Goal: Task Accomplishment & Management: Manage account settings

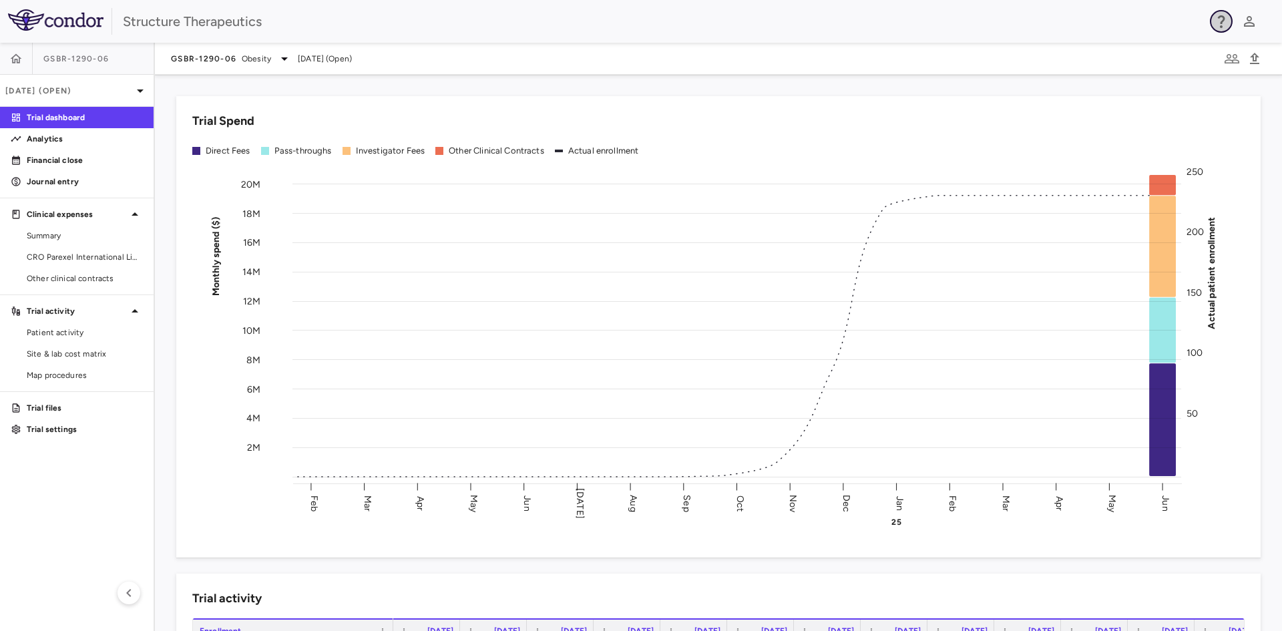
click at [1219, 23] on icon "button" at bounding box center [1221, 21] width 16 height 16
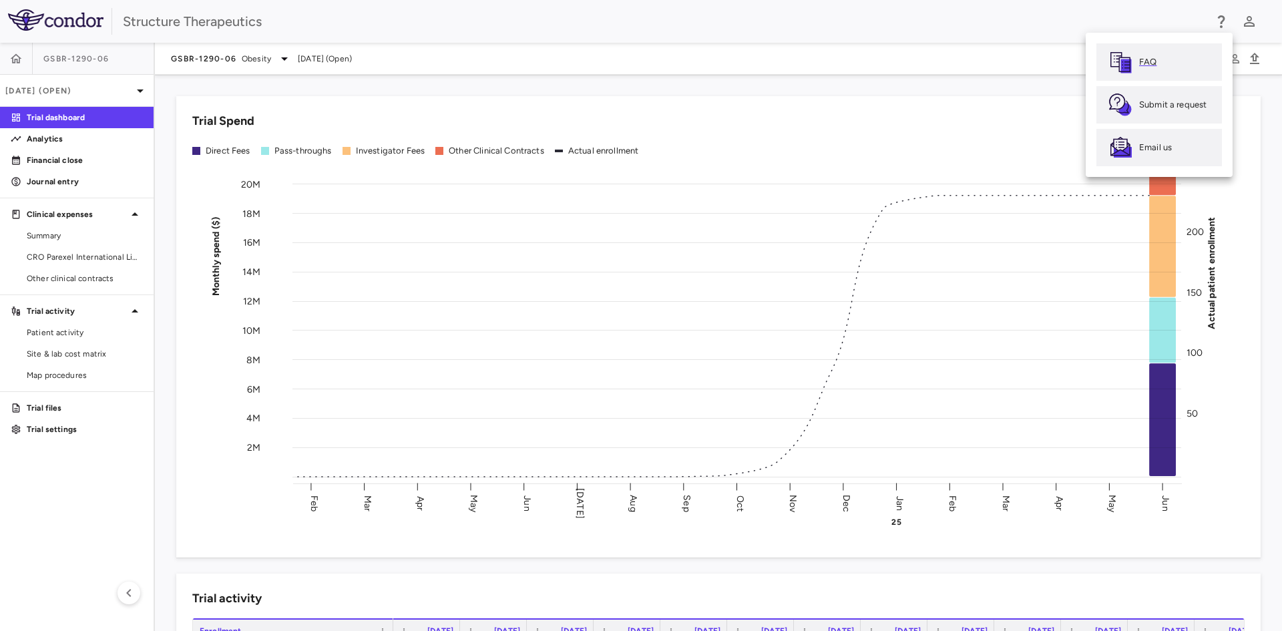
click at [1171, 63] on link "FAQ" at bounding box center [1160, 61] width 126 height 37
click at [747, 41] on div at bounding box center [641, 315] width 1282 height 631
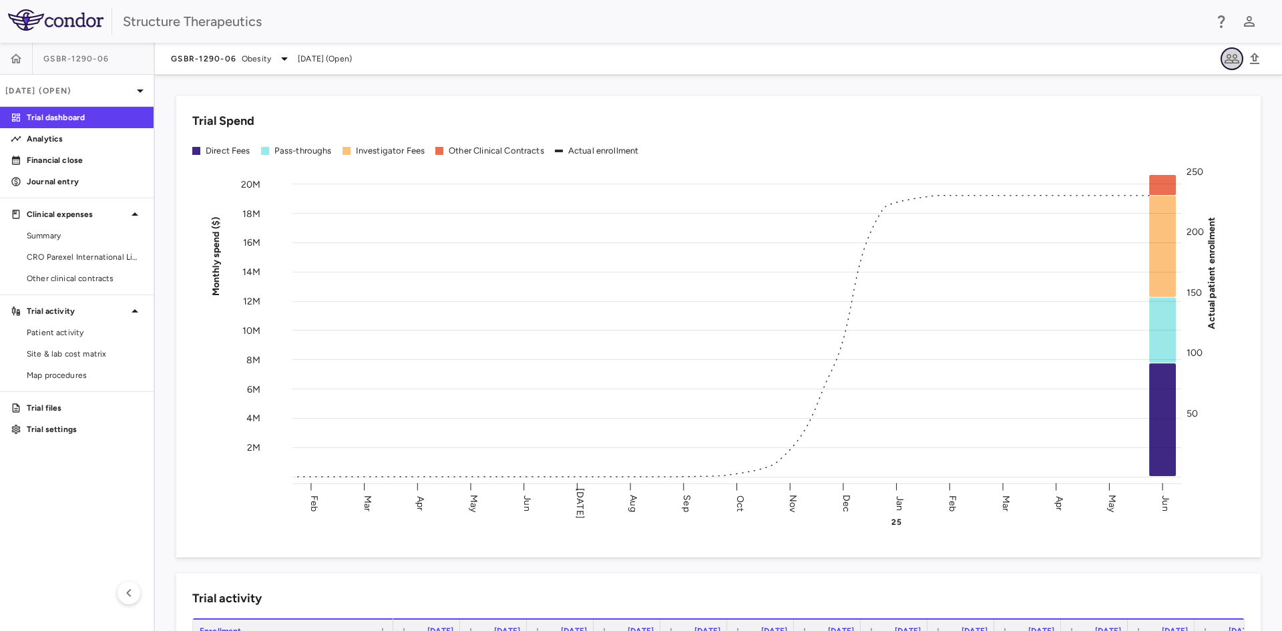
click at [1234, 54] on icon "button" at bounding box center [1232, 58] width 15 height 9
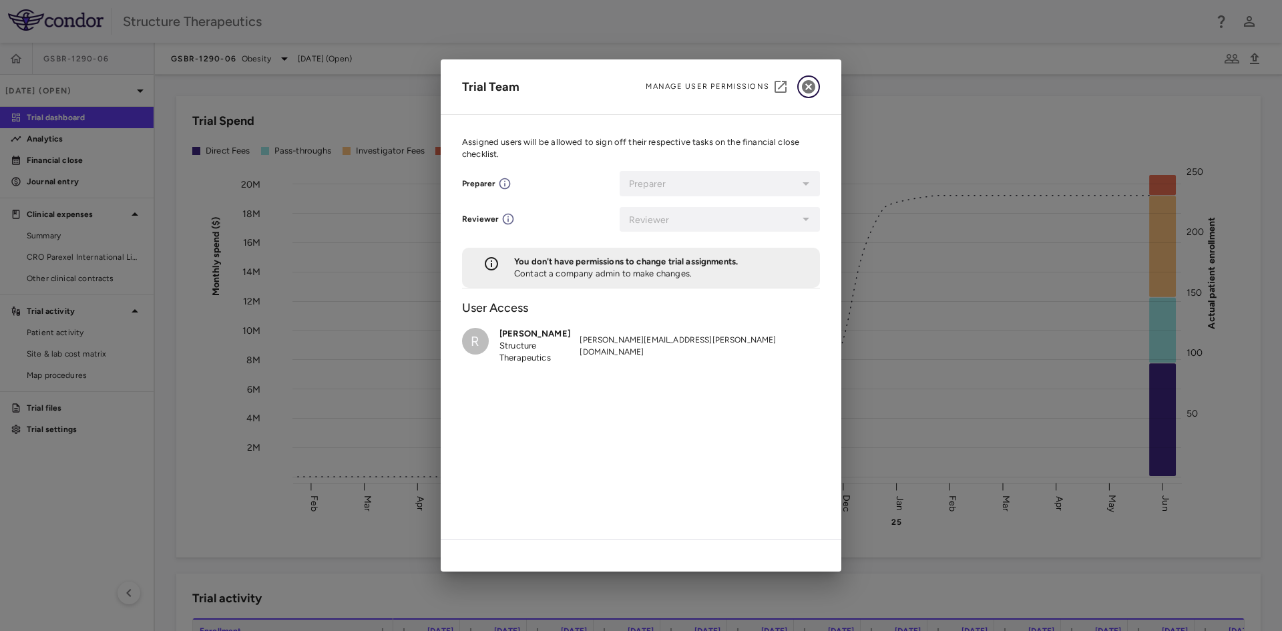
click at [801, 87] on icon "button" at bounding box center [809, 87] width 16 height 16
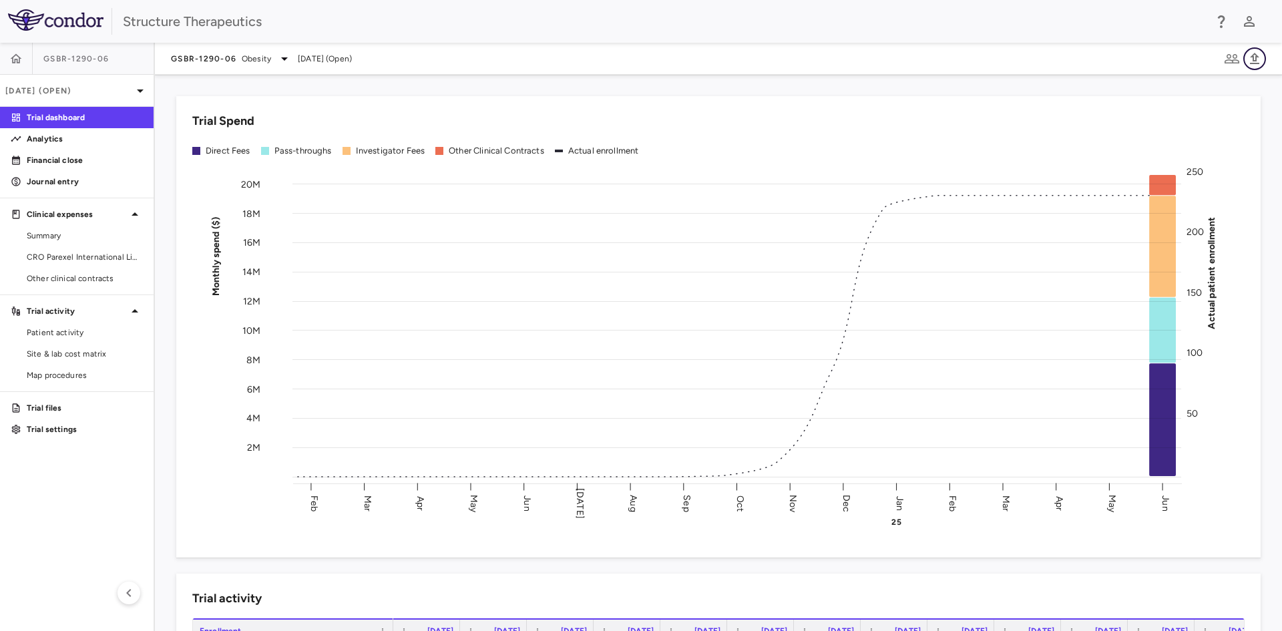
click at [1253, 63] on icon "button" at bounding box center [1254, 58] width 9 height 11
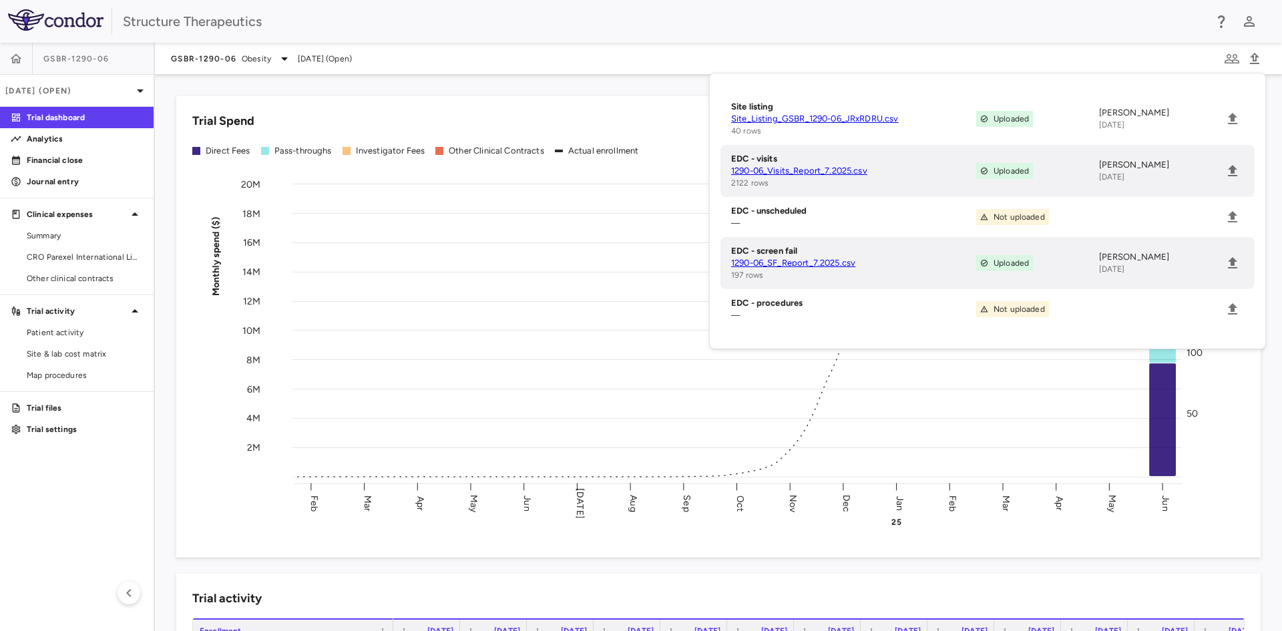
click at [634, 17] on div "Structure Therapeutics" at bounding box center [664, 21] width 1082 height 20
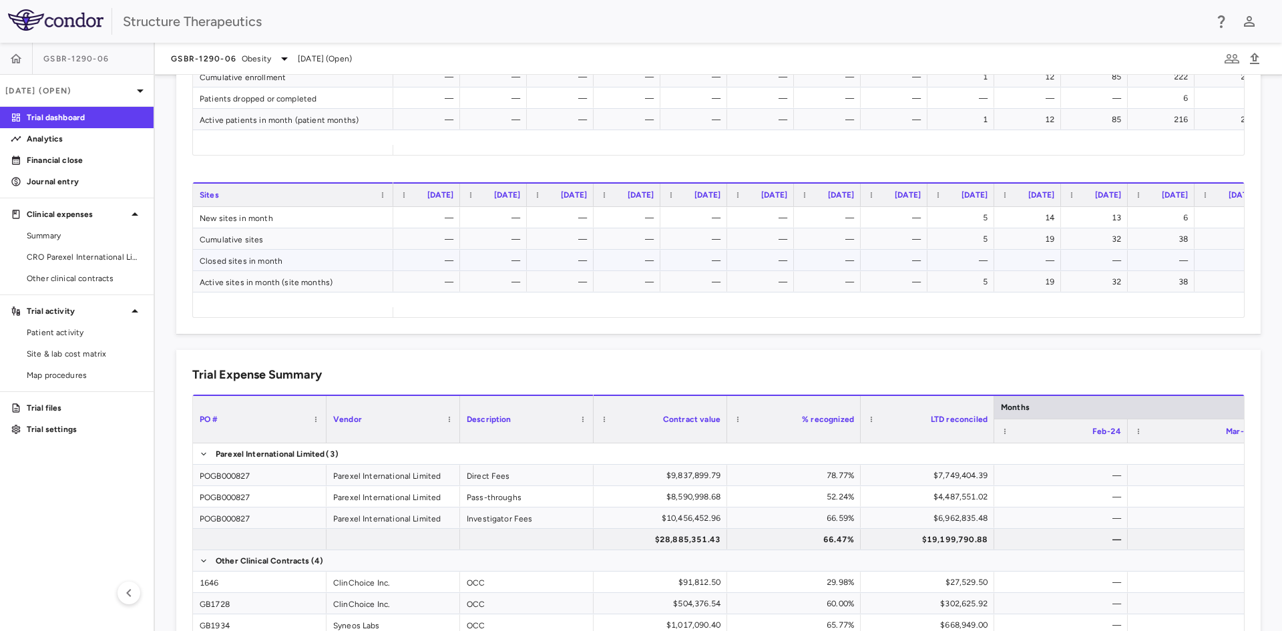
scroll to position [333, 0]
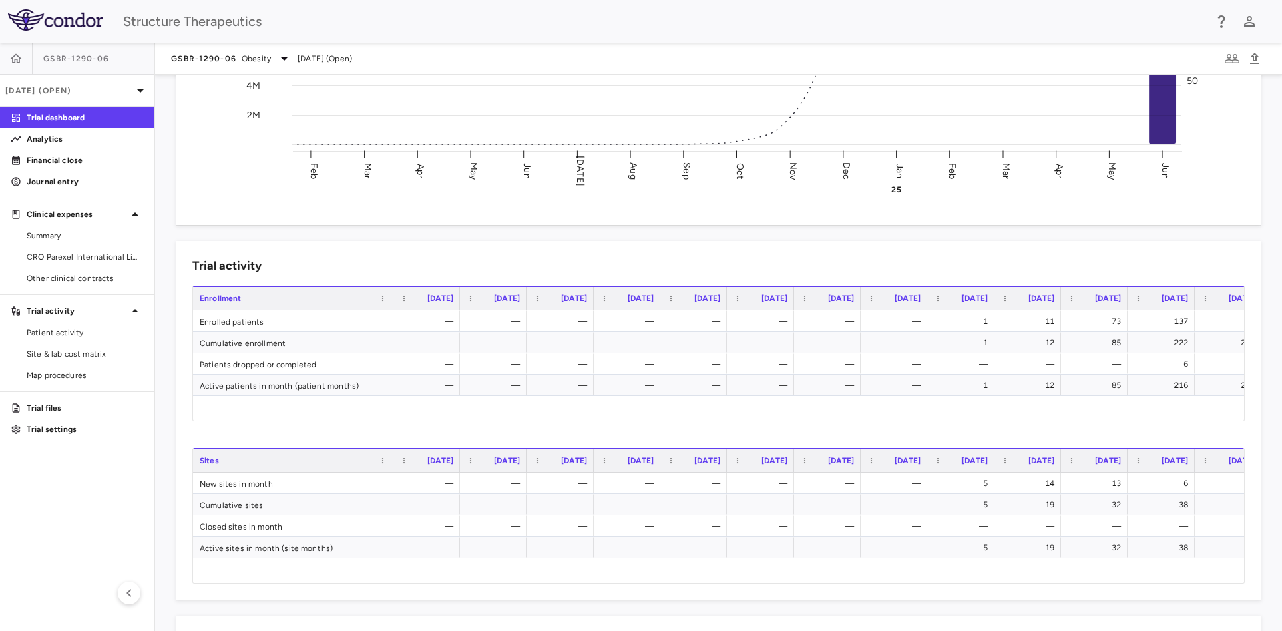
click at [337, 64] on span "Jun 2025 (Open)" at bounding box center [325, 59] width 54 height 12
click at [283, 63] on icon at bounding box center [284, 59] width 16 height 16
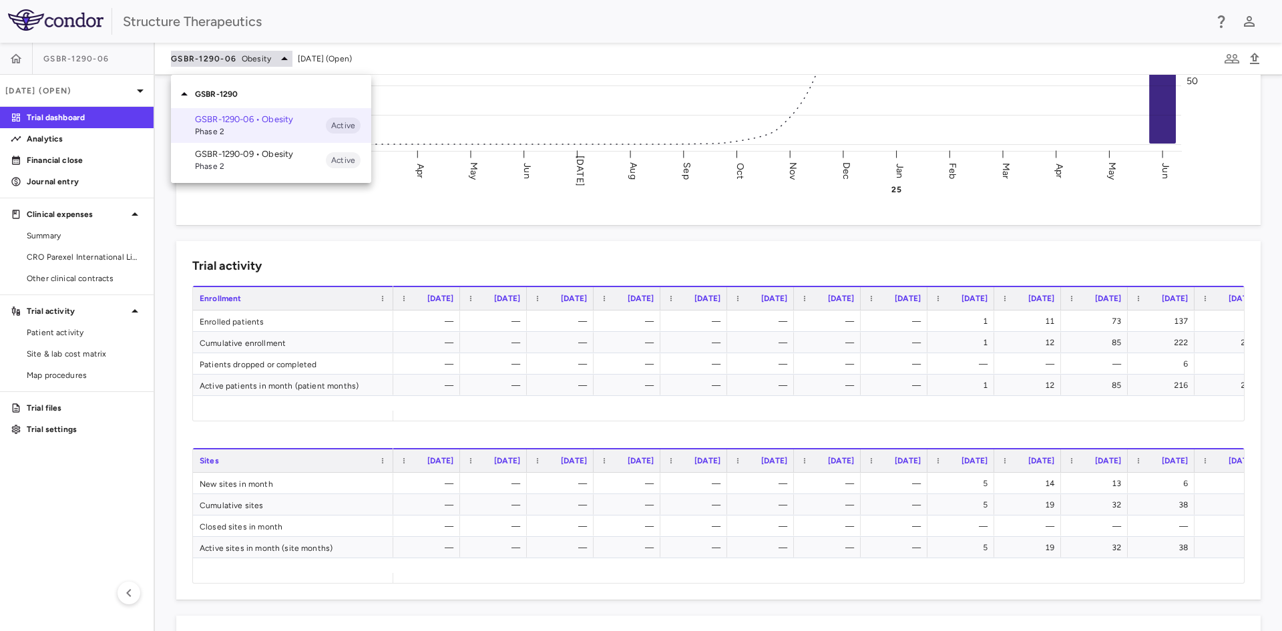
click at [283, 63] on div at bounding box center [641, 315] width 1282 height 631
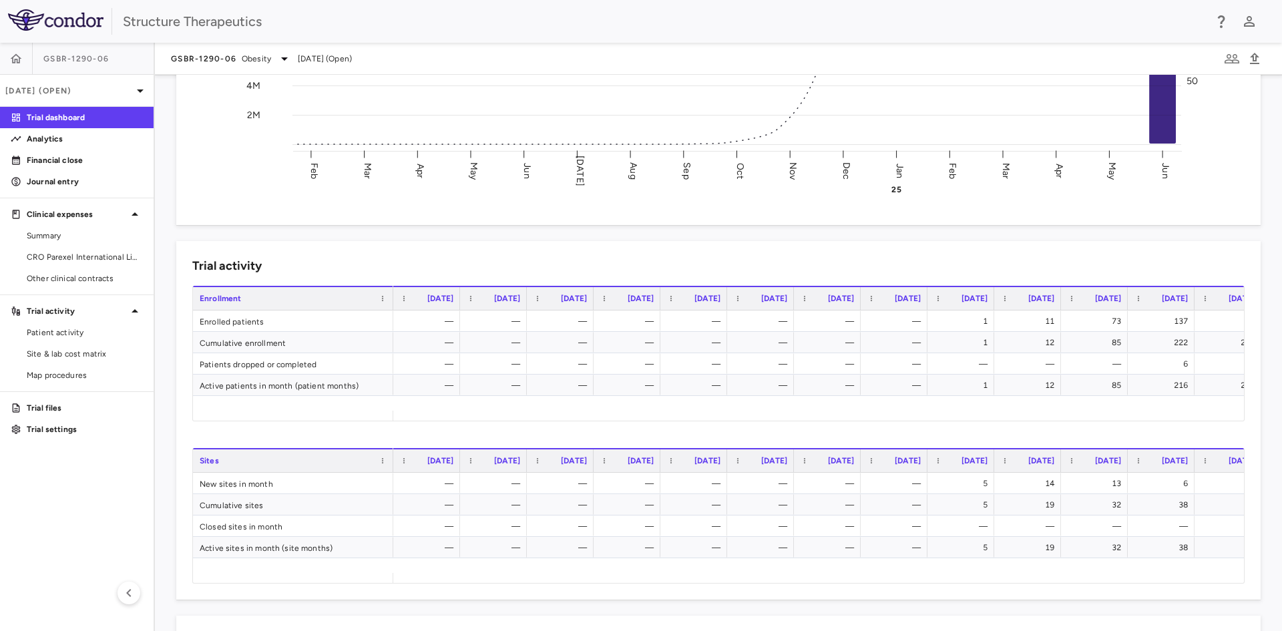
click at [321, 59] on span "Jun 2025 (Open)" at bounding box center [325, 59] width 54 height 12
click at [139, 89] on icon at bounding box center [140, 90] width 7 height 3
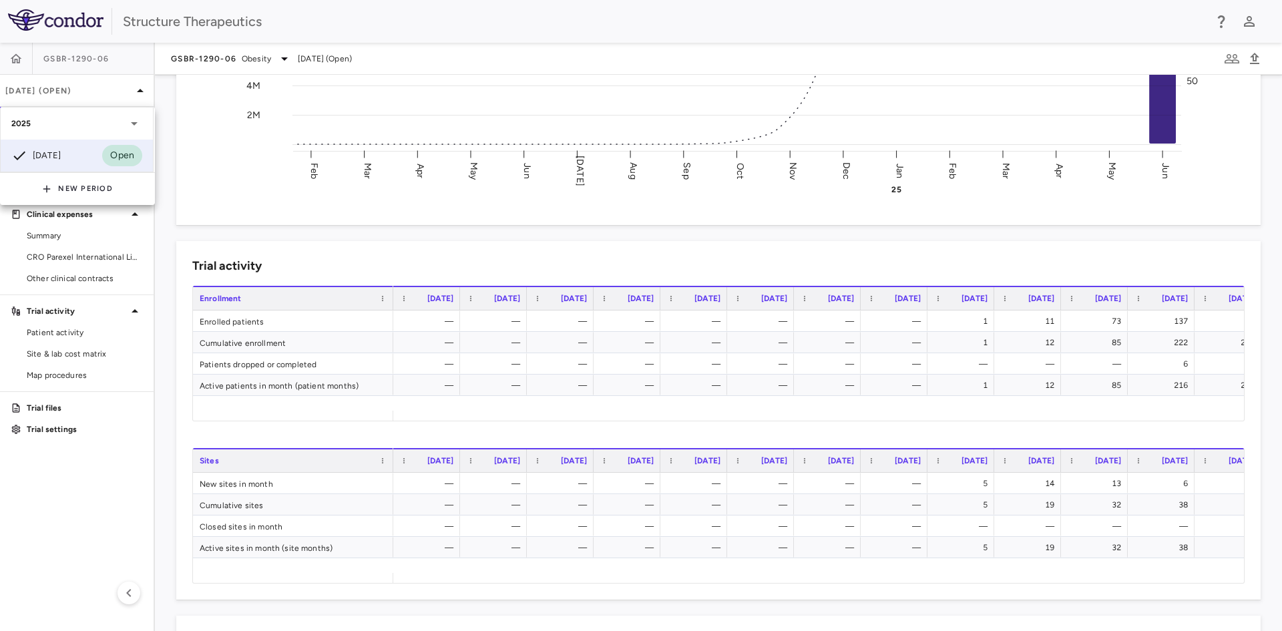
drag, startPoint x: 333, startPoint y: 28, endPoint x: 329, endPoint y: 36, distance: 9.0
click at [331, 31] on div at bounding box center [641, 315] width 1282 height 631
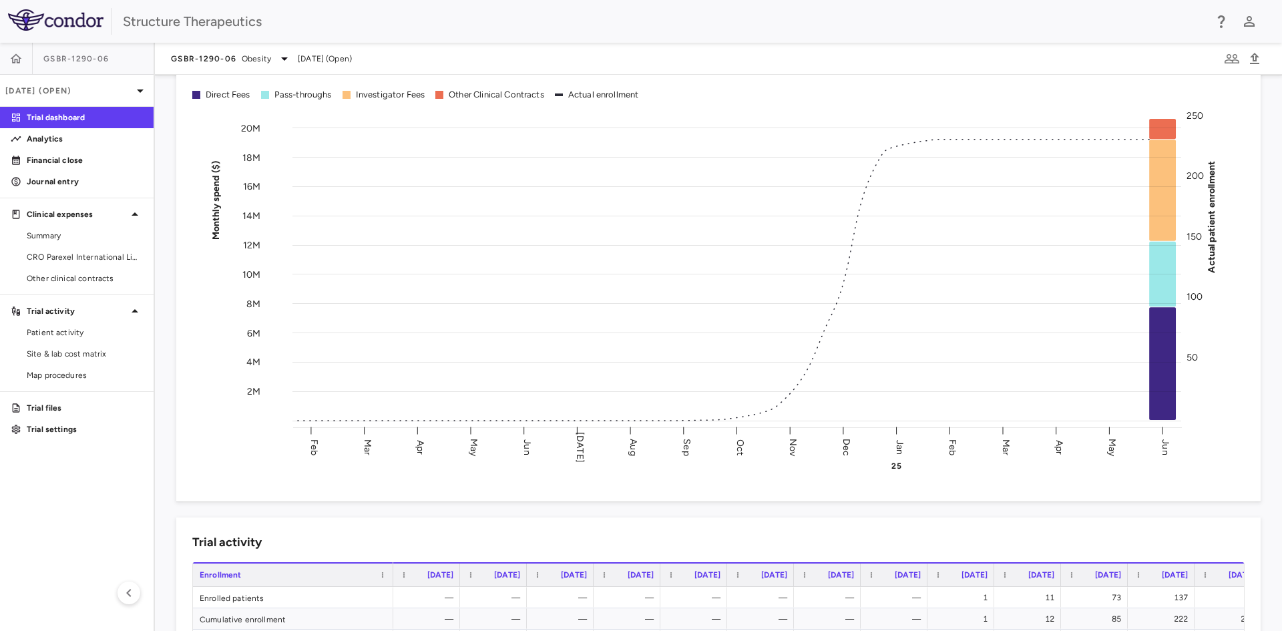
scroll to position [0, 0]
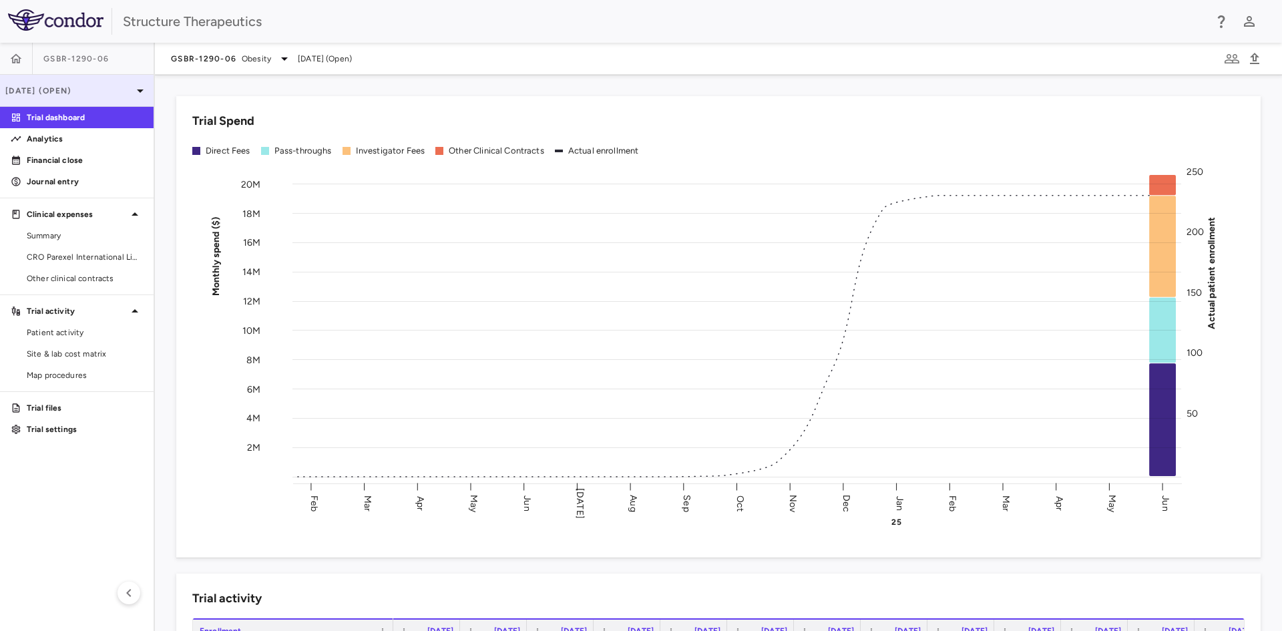
click at [140, 92] on icon at bounding box center [140, 90] width 7 height 3
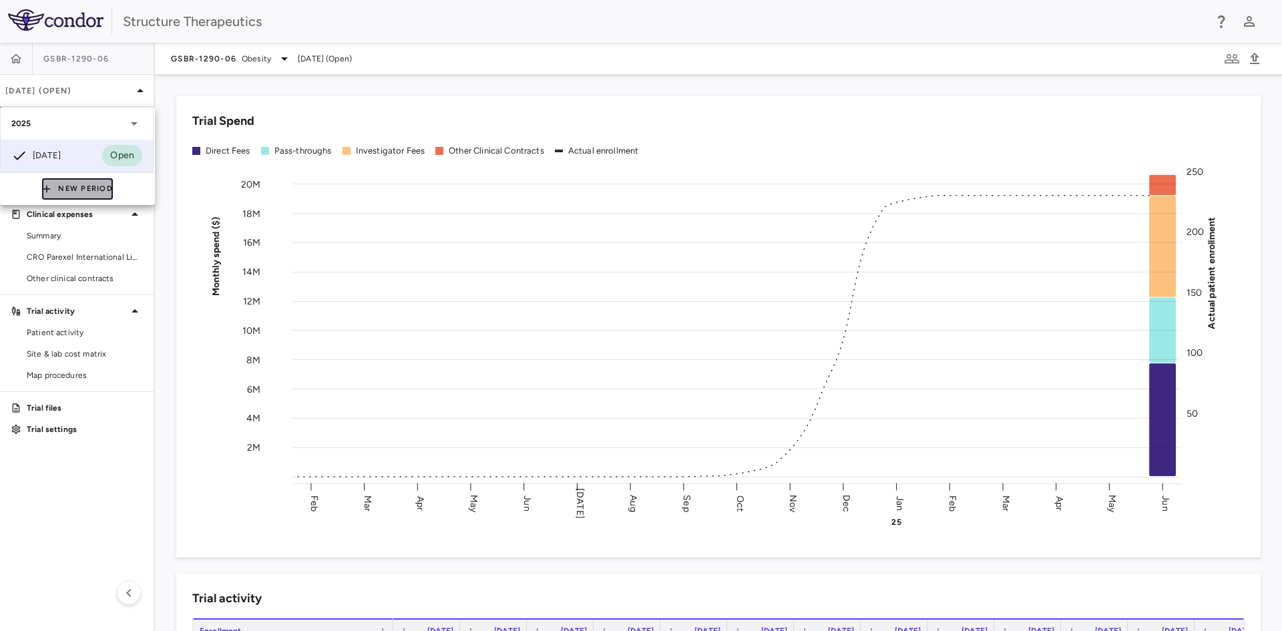
click at [64, 192] on button "New Period" at bounding box center [77, 188] width 71 height 21
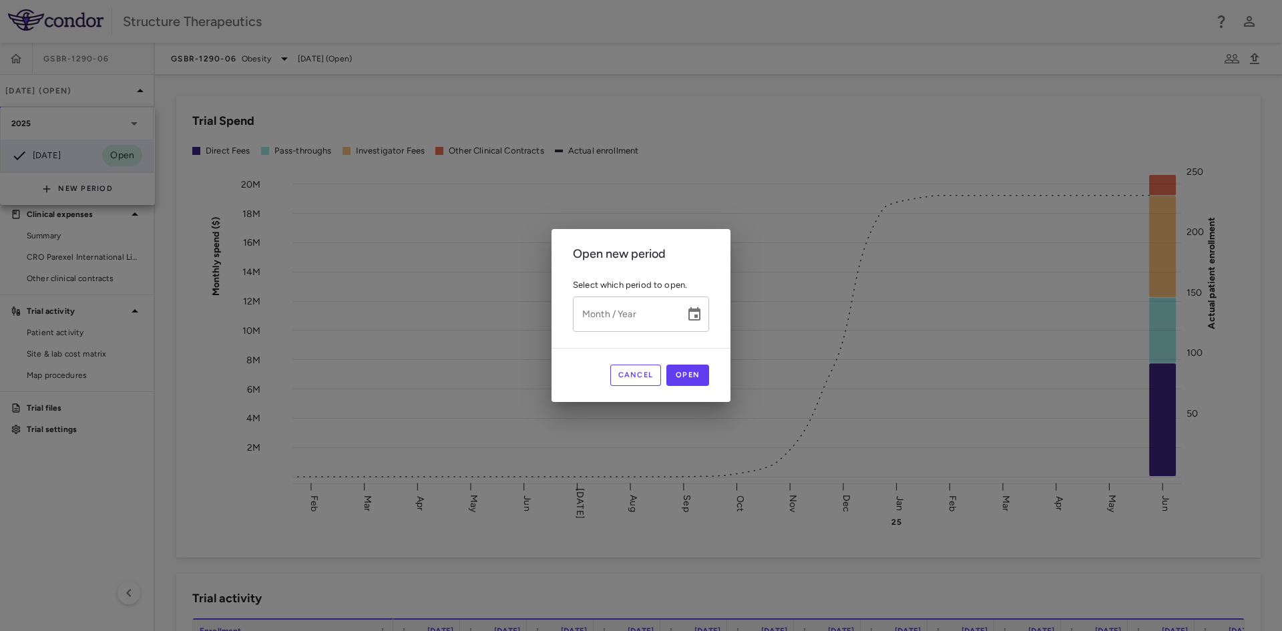
type input "*********"
click at [626, 322] on input "*********" at bounding box center [624, 314] width 103 height 35
click at [695, 312] on icon "Choose date" at bounding box center [695, 315] width 16 height 16
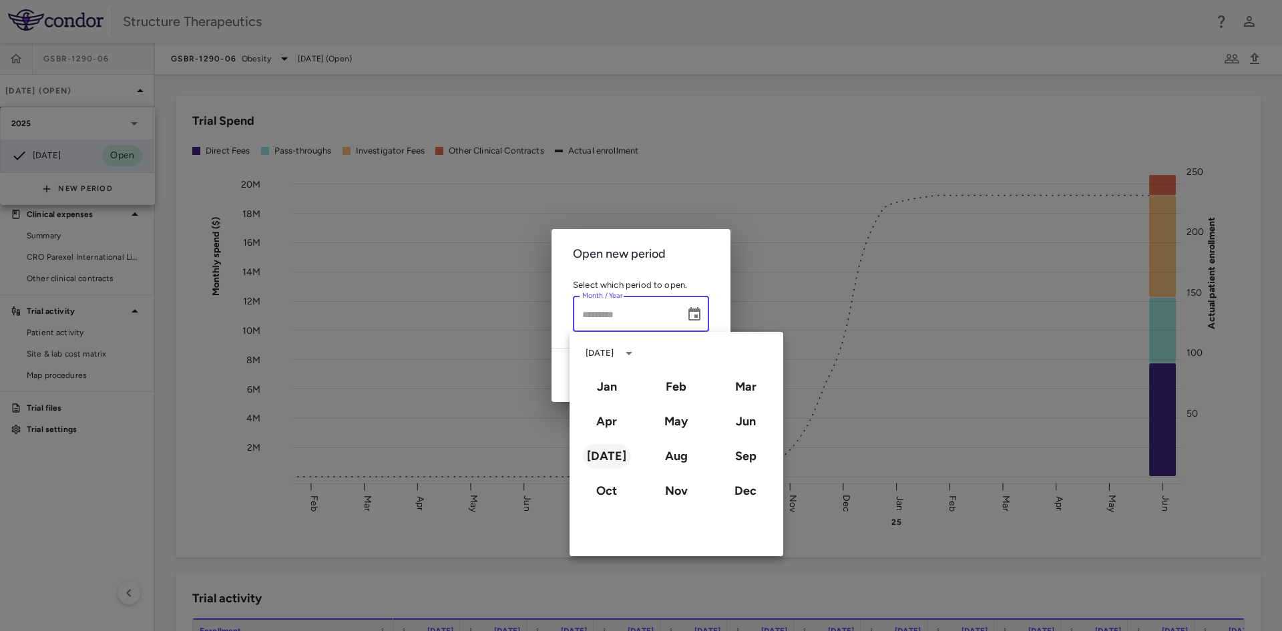
click at [604, 458] on button "[DATE]" at bounding box center [607, 456] width 48 height 24
type input "*********"
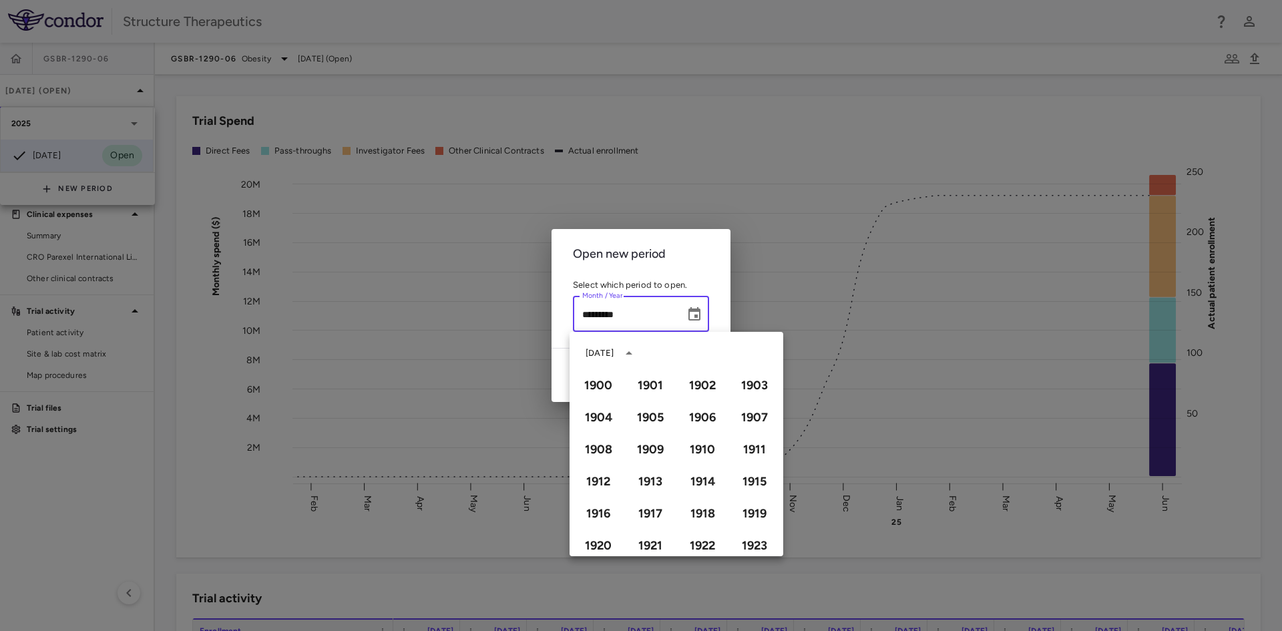
scroll to position [916, 0]
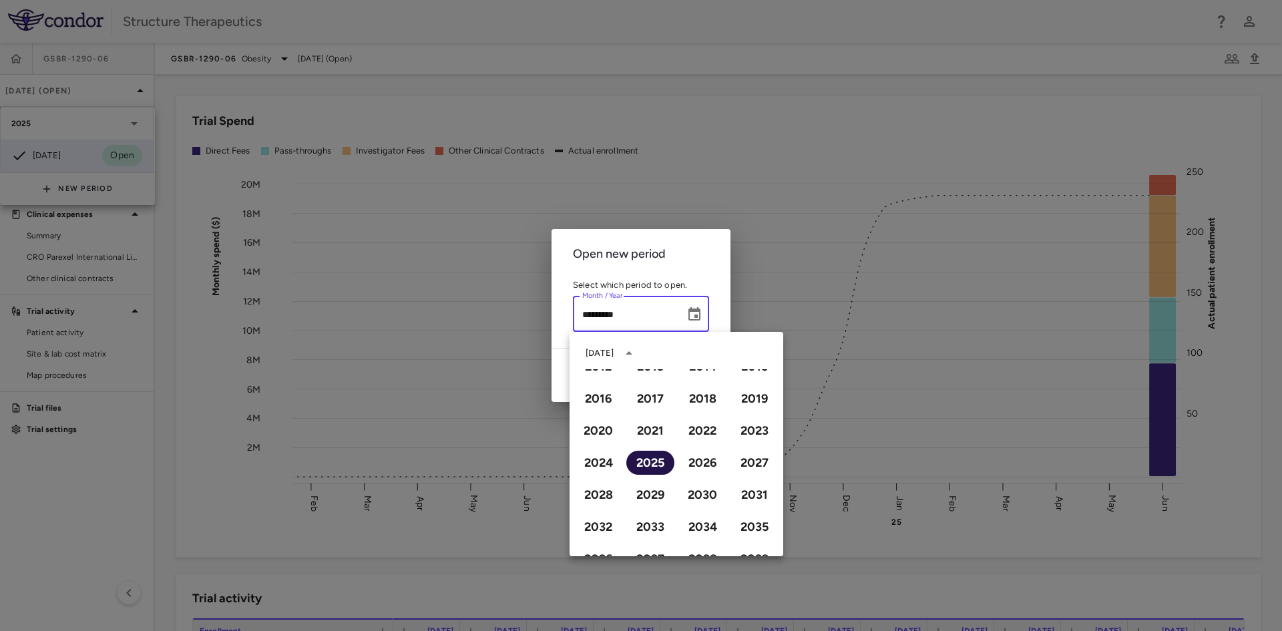
click at [646, 459] on button "2025" at bounding box center [650, 463] width 48 height 24
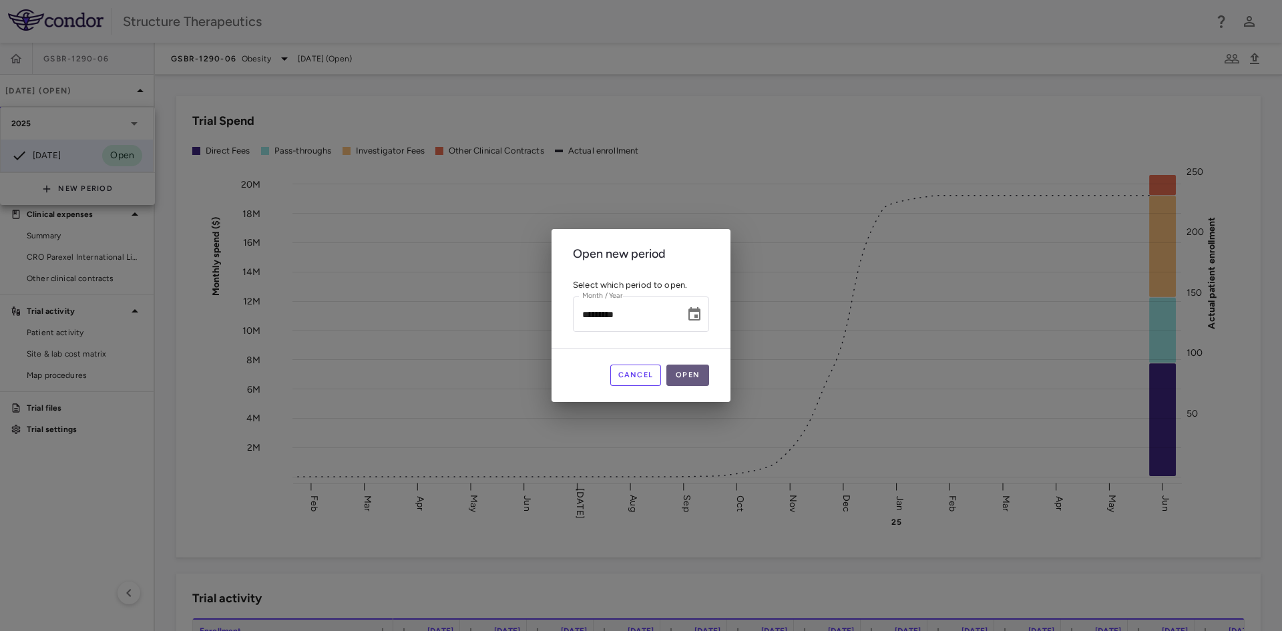
click at [703, 379] on button "Open" at bounding box center [687, 375] width 43 height 21
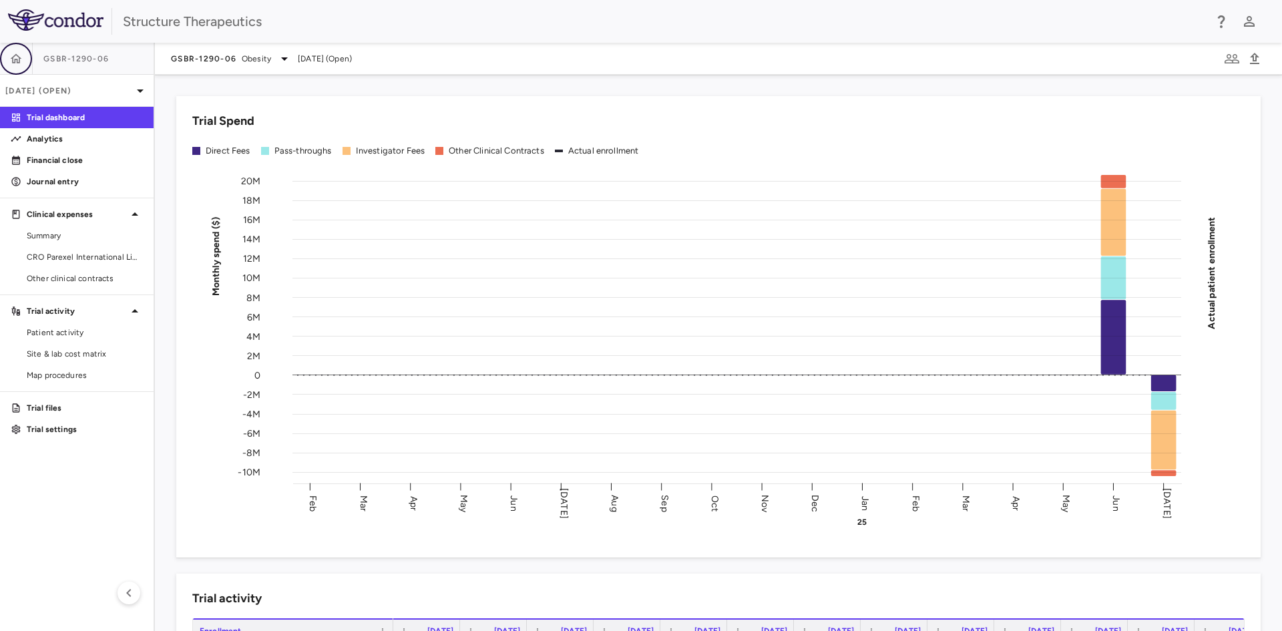
click at [11, 55] on icon "button" at bounding box center [15, 58] width 13 height 13
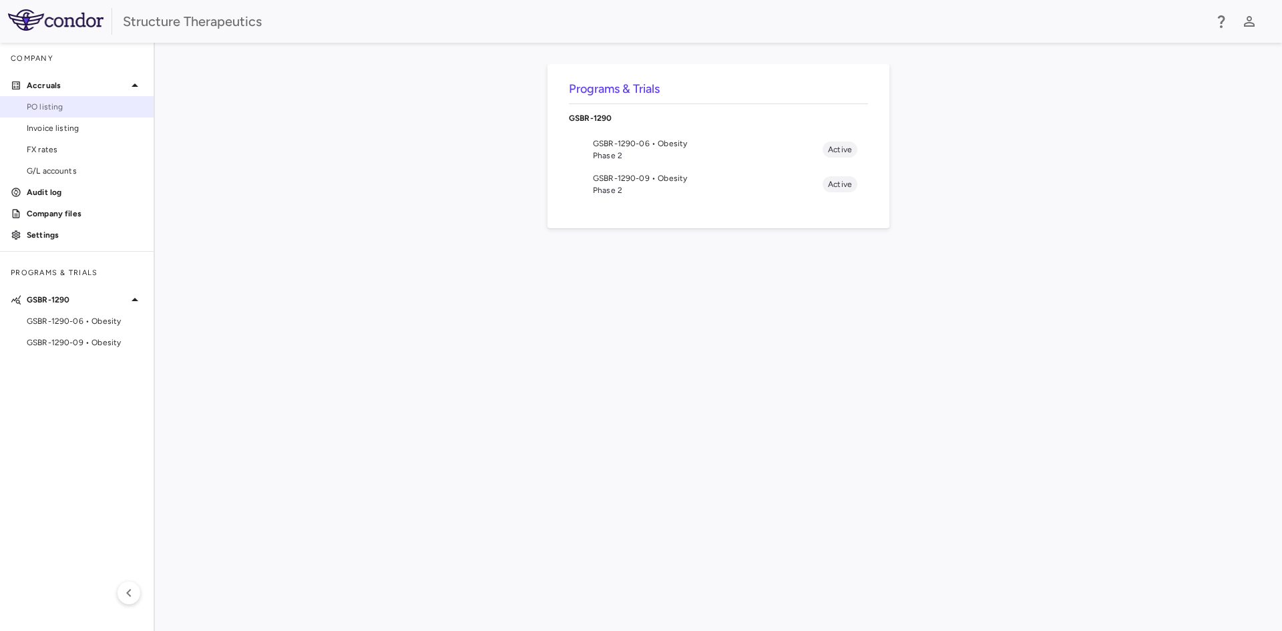
click at [55, 114] on link "PO listing" at bounding box center [77, 107] width 154 height 20
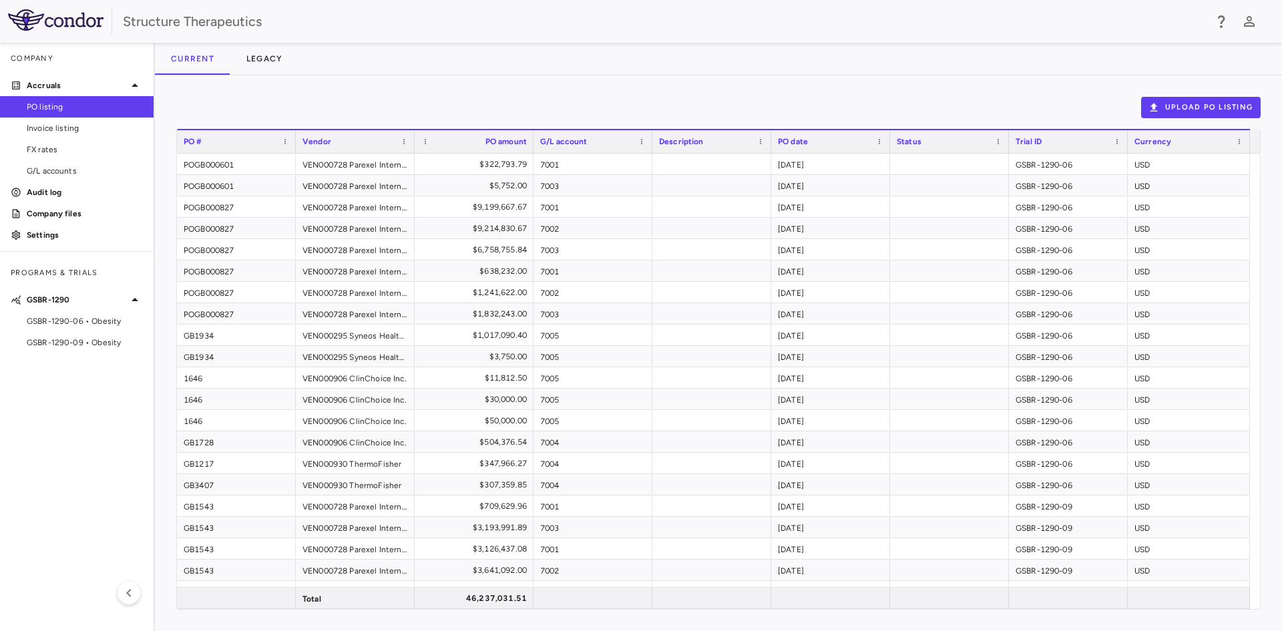
click at [871, 140] on div "PO date" at bounding box center [824, 142] width 93 height 16
click at [855, 138] on div "PO date 1" at bounding box center [824, 142] width 93 height 16
click at [1053, 144] on div "Trial ID" at bounding box center [1062, 142] width 93 height 16
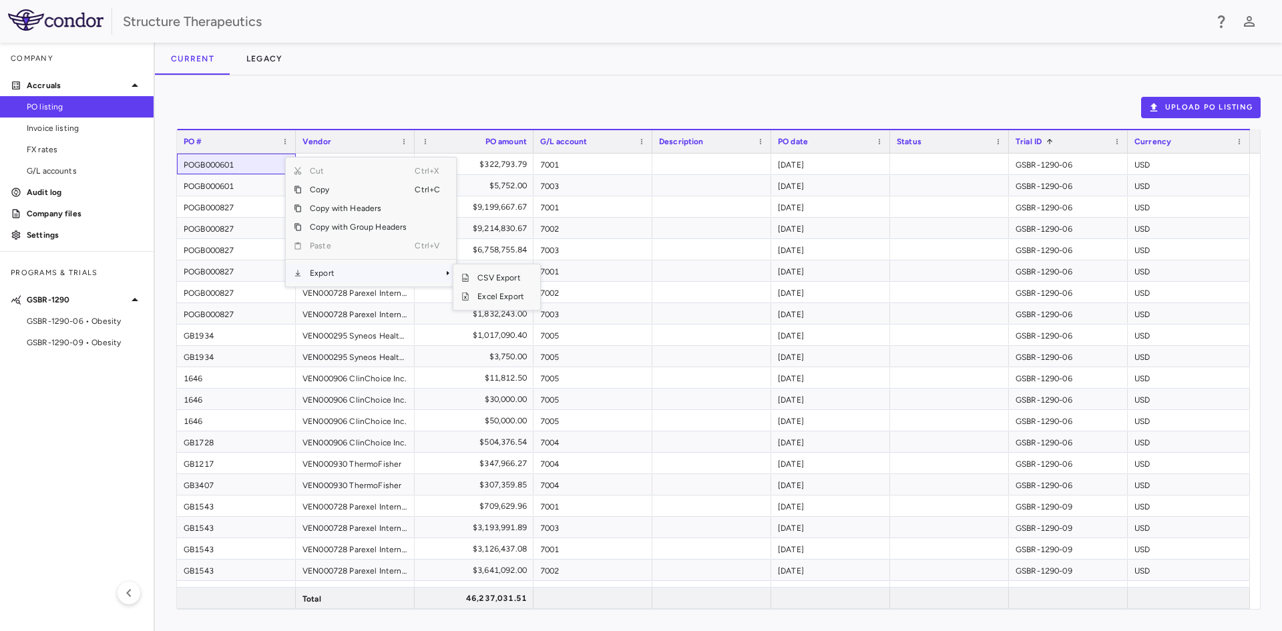
click at [343, 272] on span "Export" at bounding box center [358, 273] width 113 height 19
click at [494, 293] on span "Excel Export" at bounding box center [500, 296] width 63 height 19
click at [67, 130] on span "Invoice listing" at bounding box center [85, 128] width 116 height 12
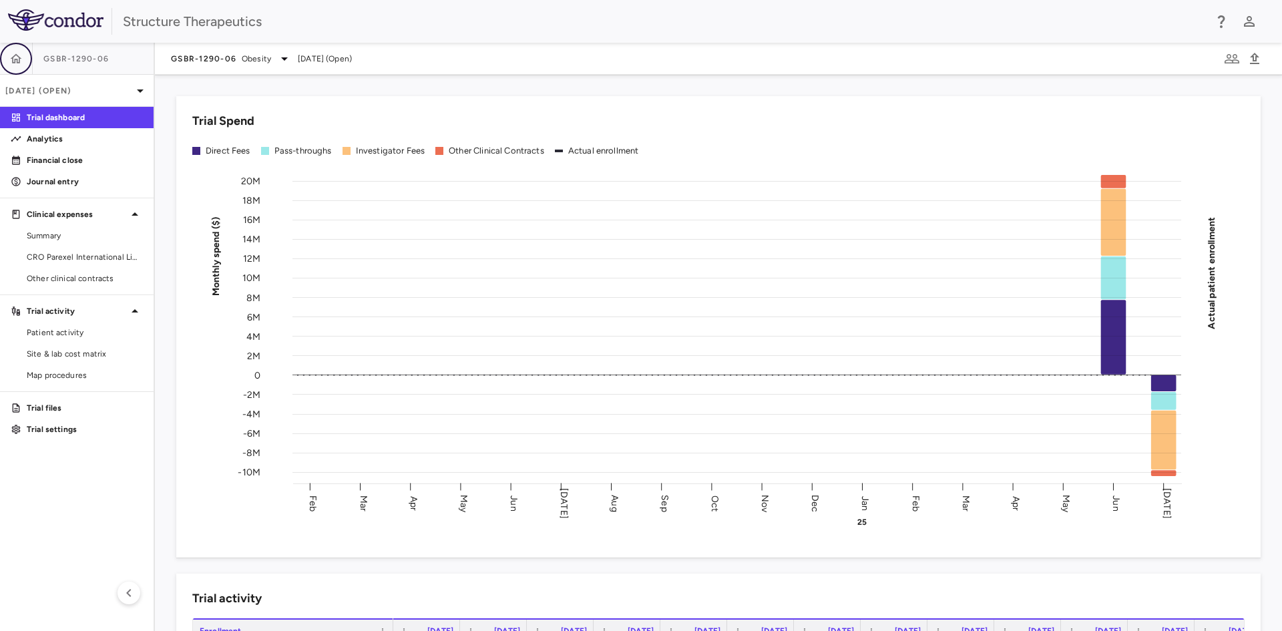
click at [14, 55] on icon "button" at bounding box center [16, 57] width 11 height 9
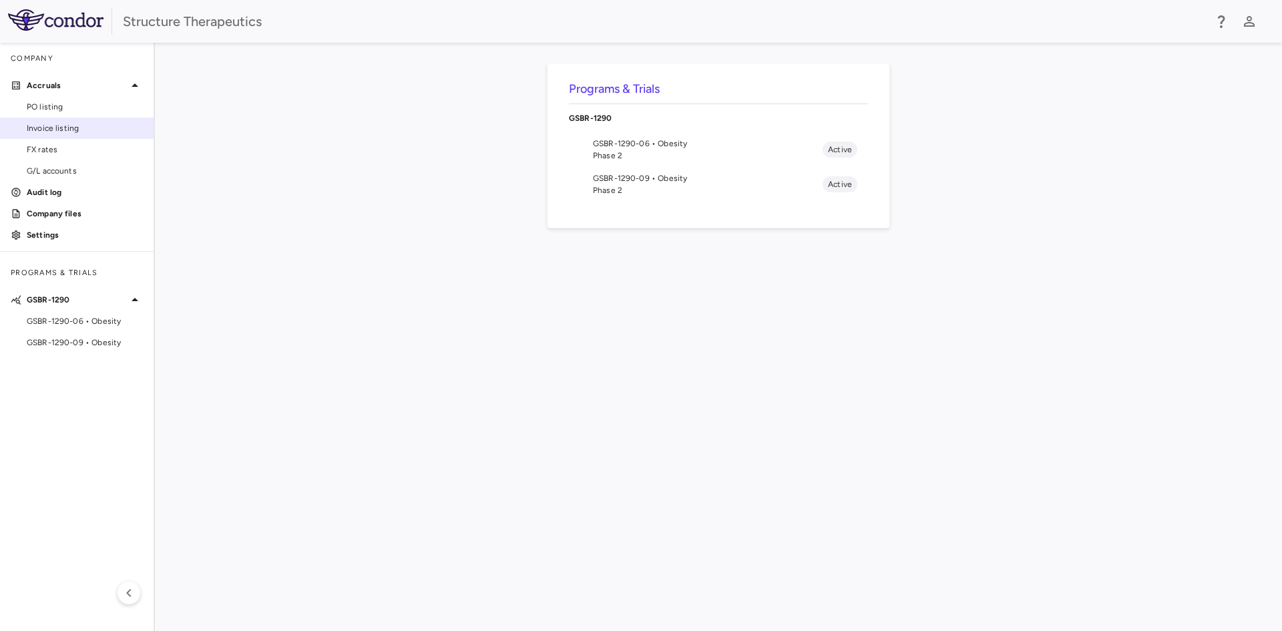
click at [42, 124] on span "Invoice listing" at bounding box center [85, 128] width 116 height 12
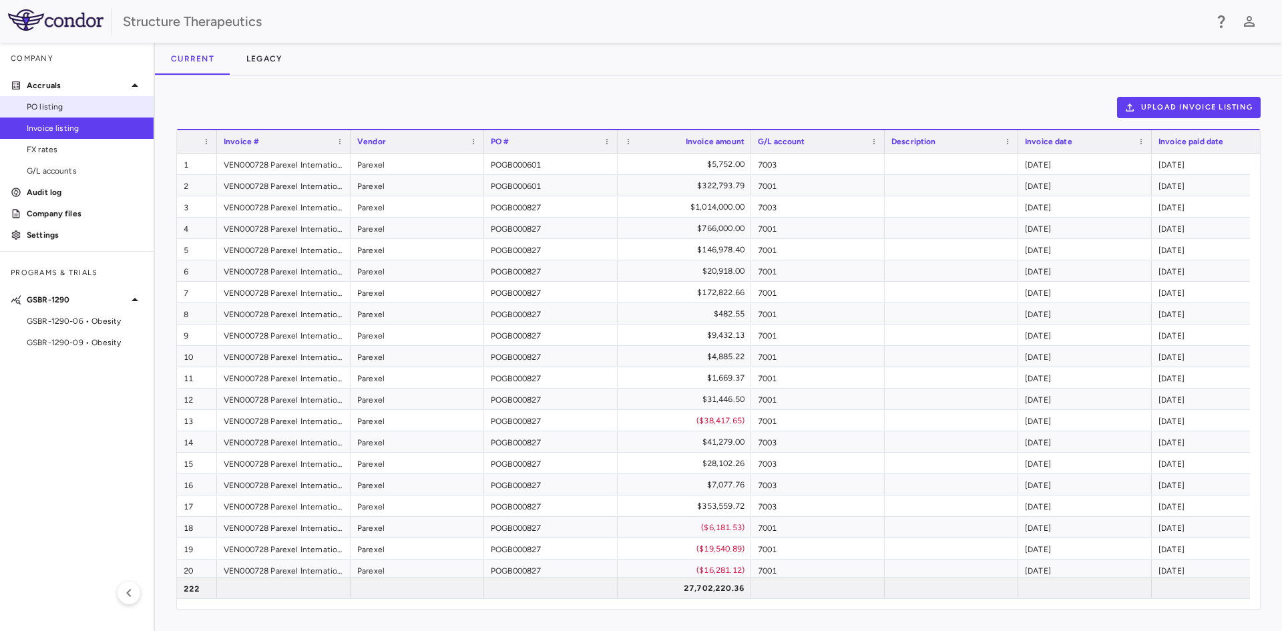
click at [41, 109] on span "PO listing" at bounding box center [85, 107] width 116 height 12
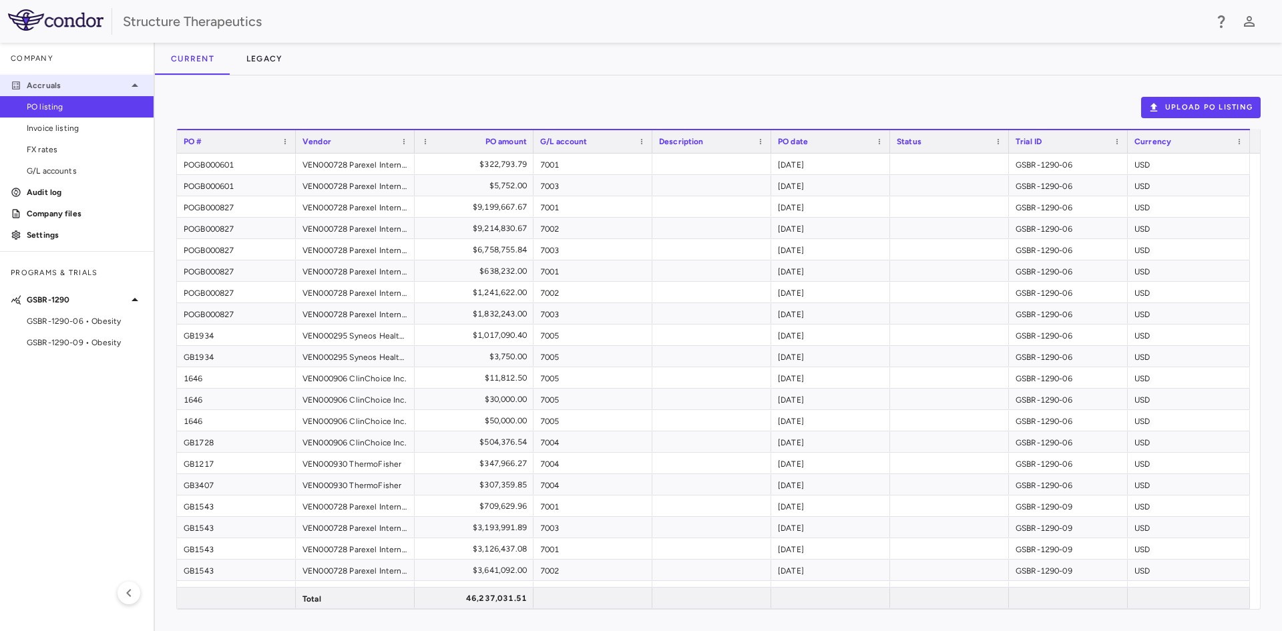
click at [51, 87] on p "Accruals" at bounding box center [77, 85] width 100 height 12
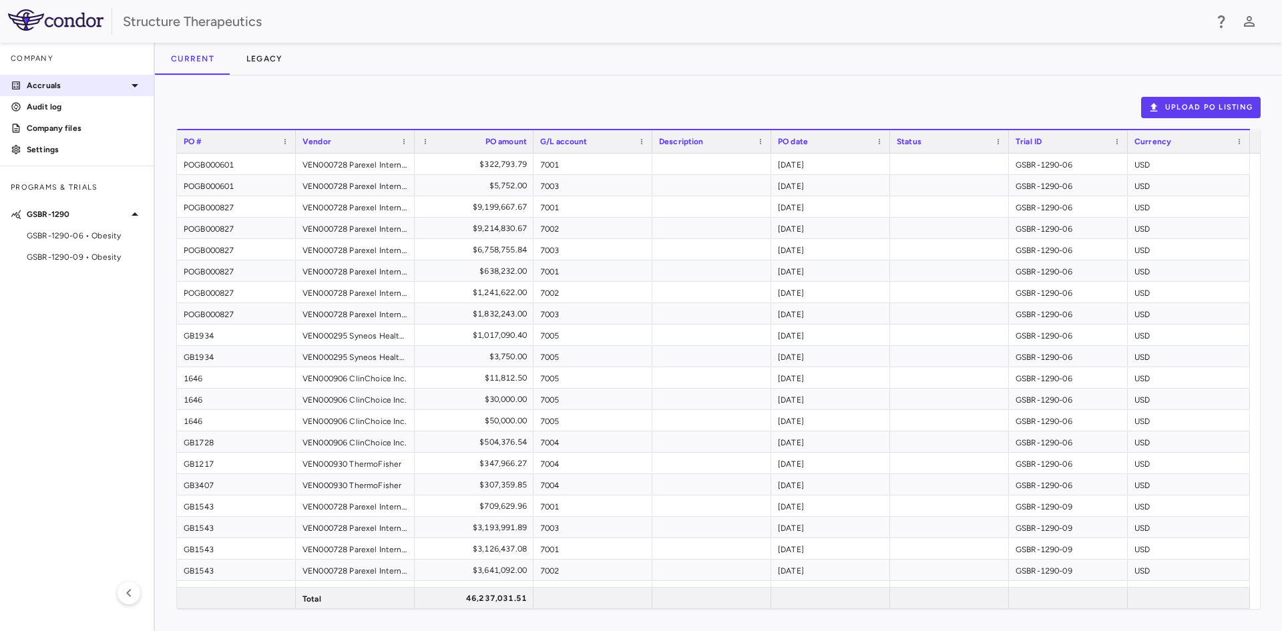
click at [51, 87] on p "Accruals" at bounding box center [77, 85] width 100 height 12
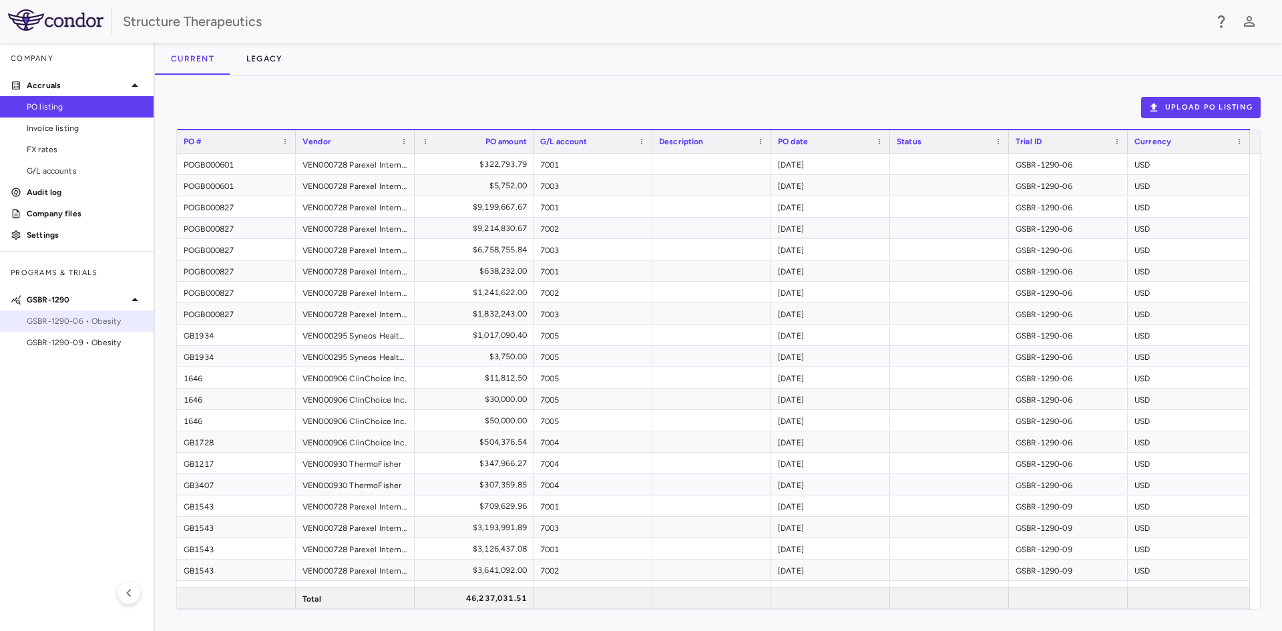
click at [106, 323] on span "GSBR-1290-06 • Obesity" at bounding box center [85, 321] width 116 height 12
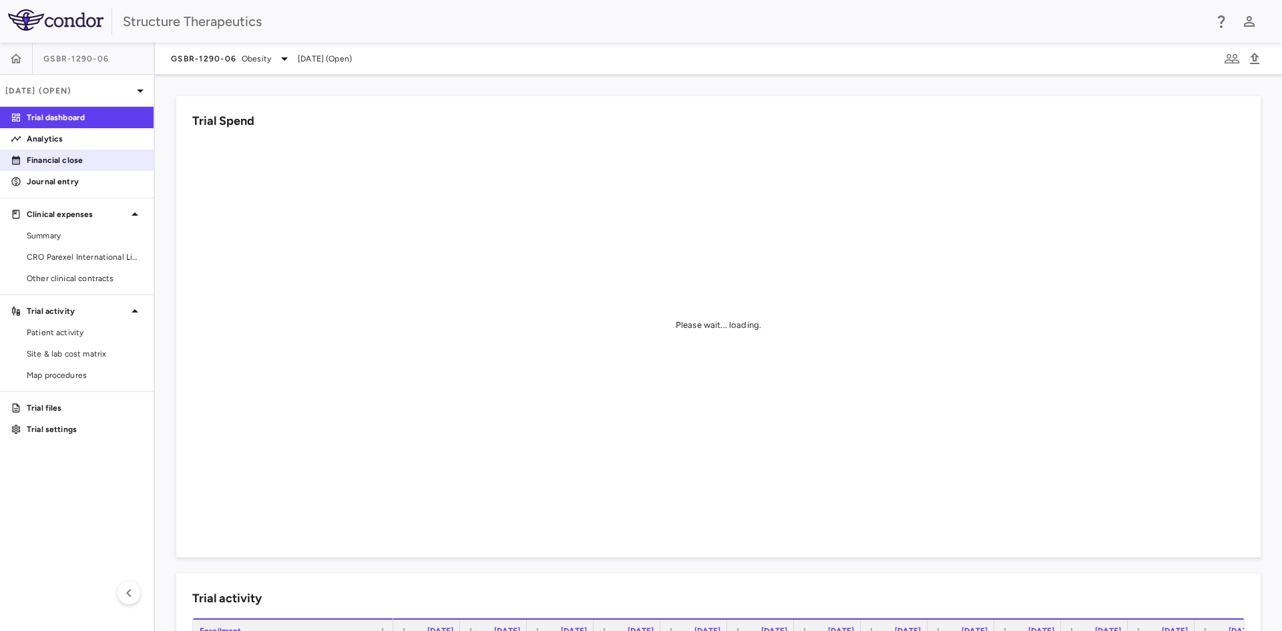
click at [79, 164] on p "Financial close" at bounding box center [85, 160] width 116 height 12
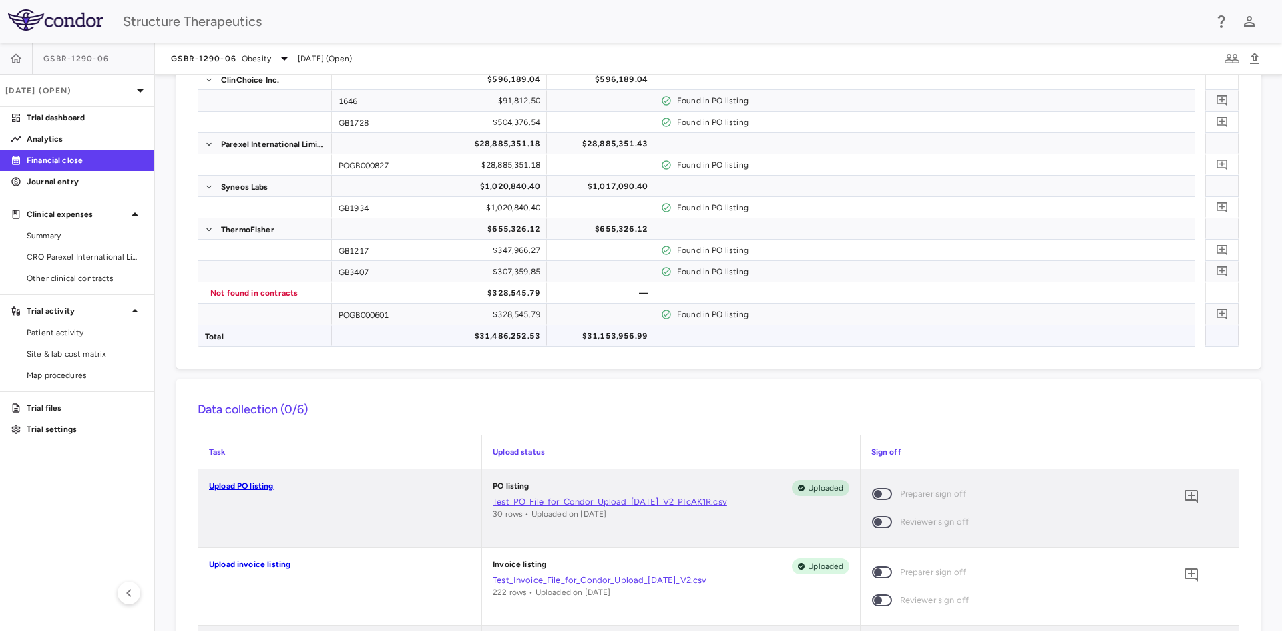
scroll to position [267, 0]
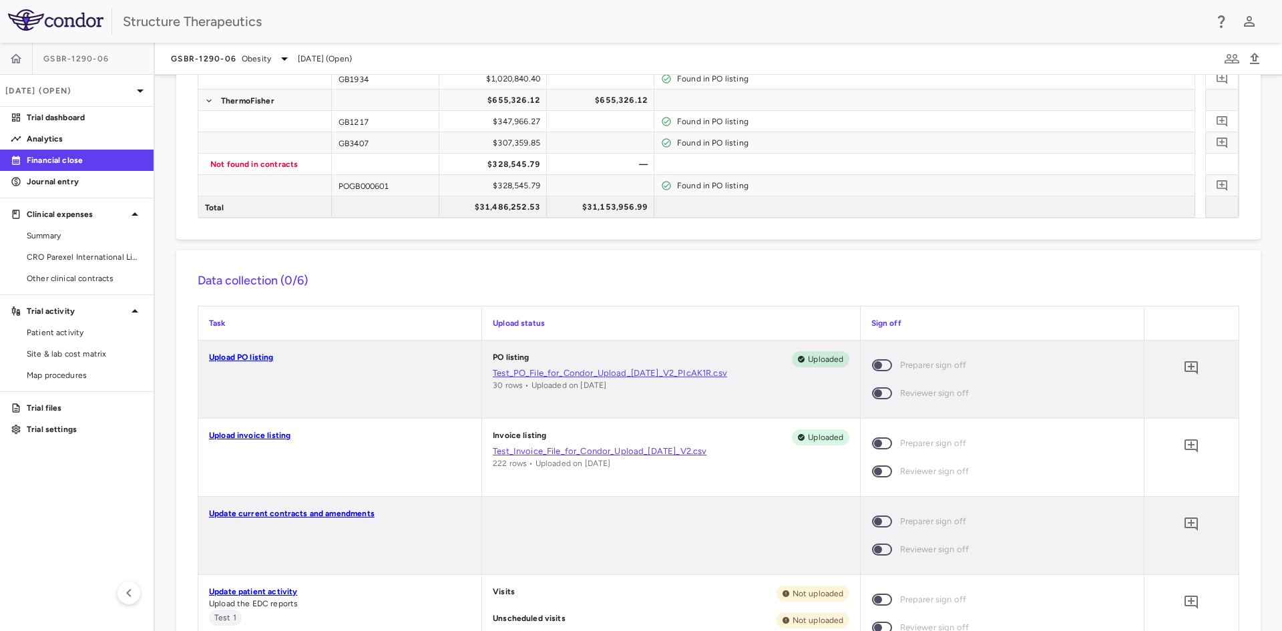
click at [255, 433] on link "Upload invoice listing" at bounding box center [249, 435] width 81 height 9
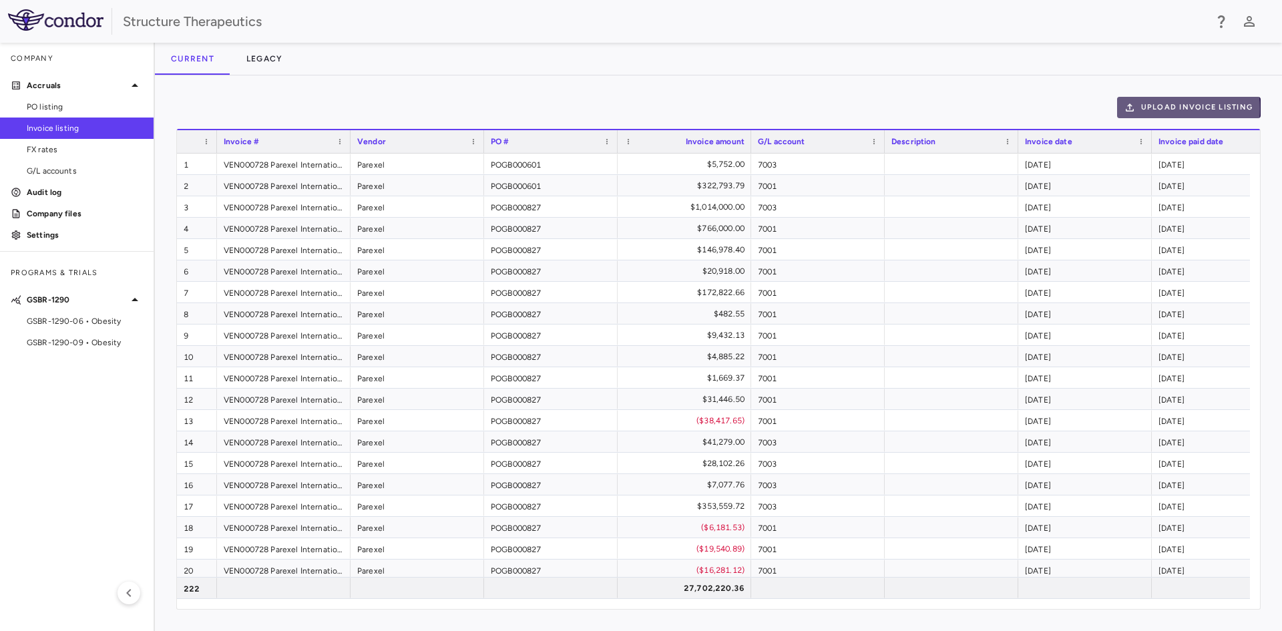
click at [1154, 108] on button "Upload invoice listing" at bounding box center [1189, 107] width 144 height 21
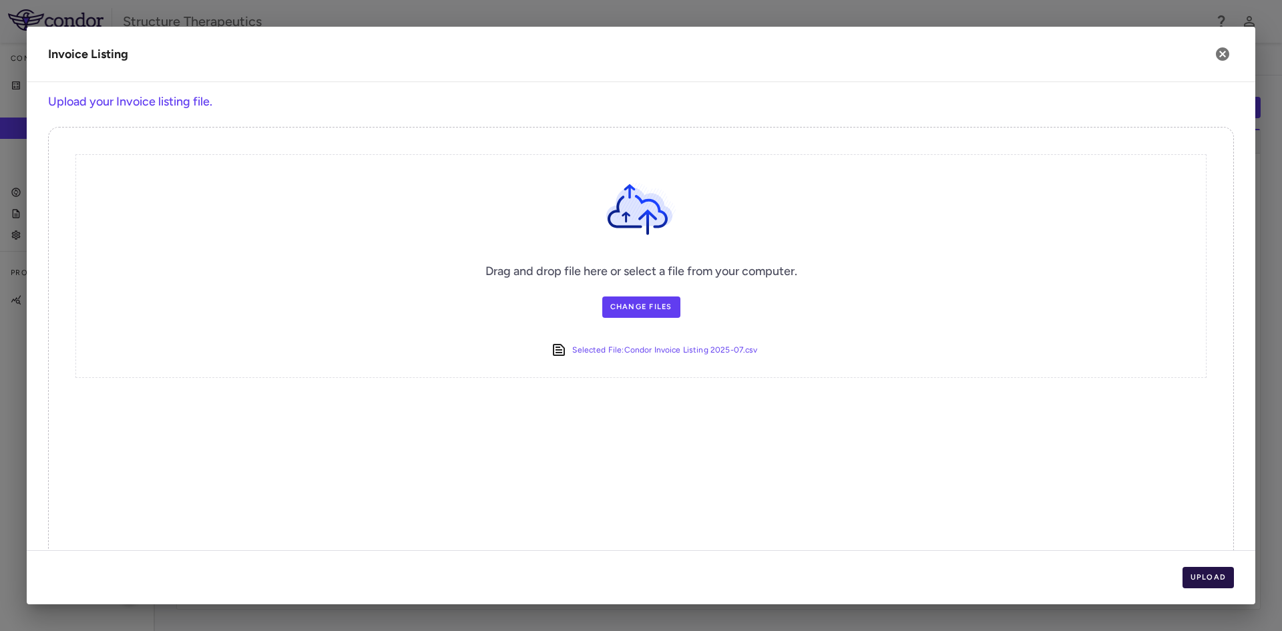
click at [1203, 572] on button "Upload" at bounding box center [1209, 577] width 52 height 21
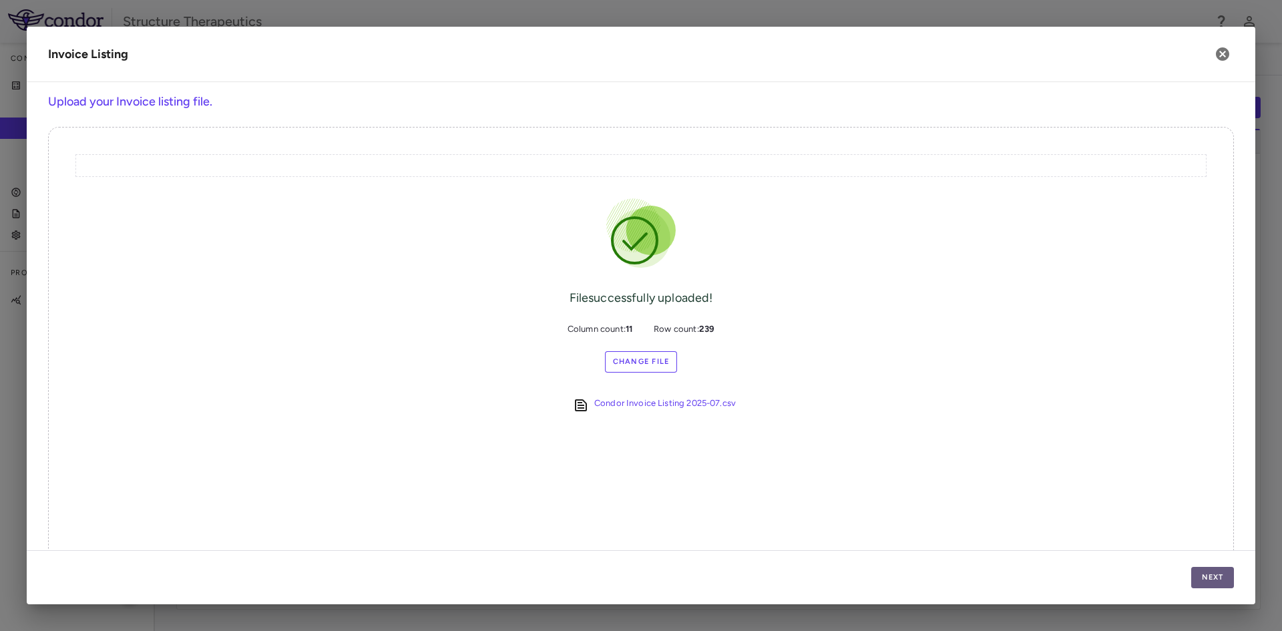
click at [1209, 574] on button "Next" at bounding box center [1212, 577] width 43 height 21
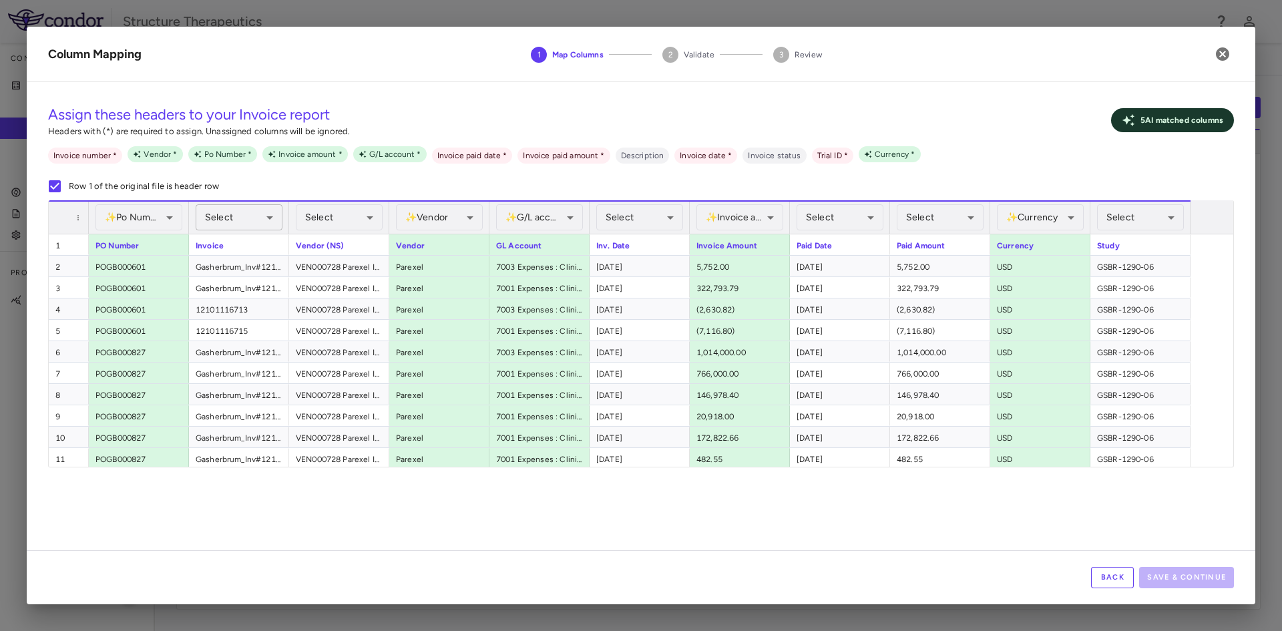
click at [270, 213] on body "Skip to sidebar Skip to main content Structure Therapeutics Company Accruals PO…" at bounding box center [641, 315] width 1282 height 631
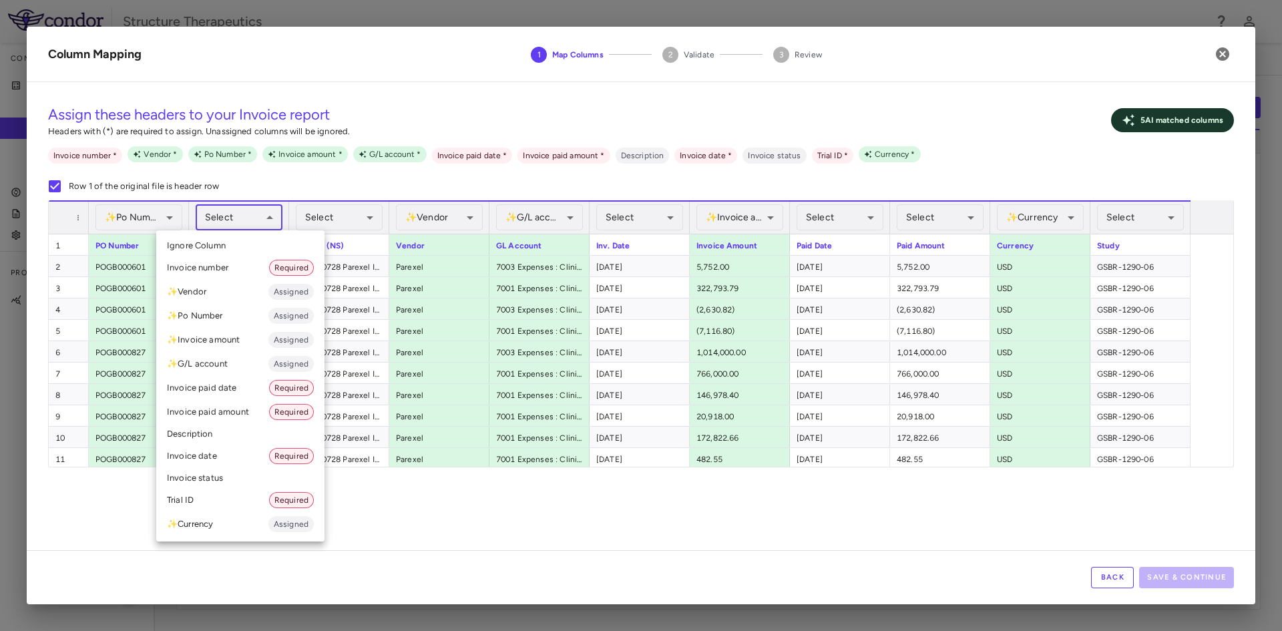
click at [256, 260] on li "Invoice number Required" at bounding box center [240, 268] width 168 height 24
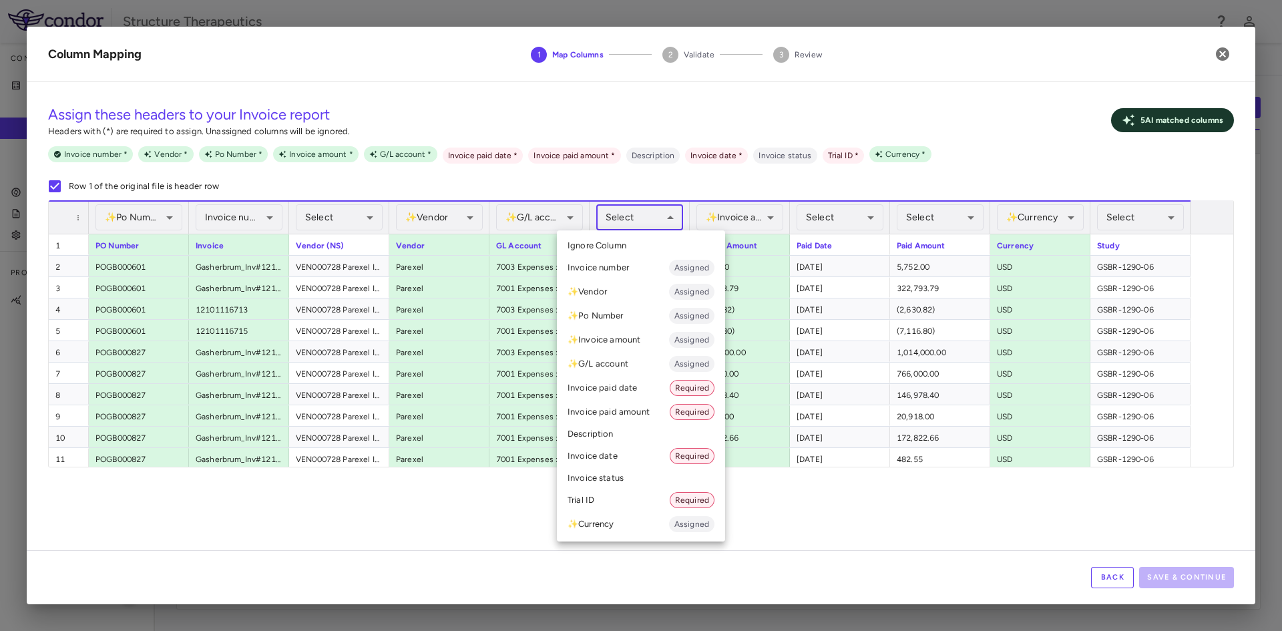
click at [673, 217] on body "Skip to sidebar Skip to main content Structure Therapeutics Company Accruals PO…" at bounding box center [641, 315] width 1282 height 631
click at [604, 455] on li "Invoice date Required" at bounding box center [641, 456] width 168 height 24
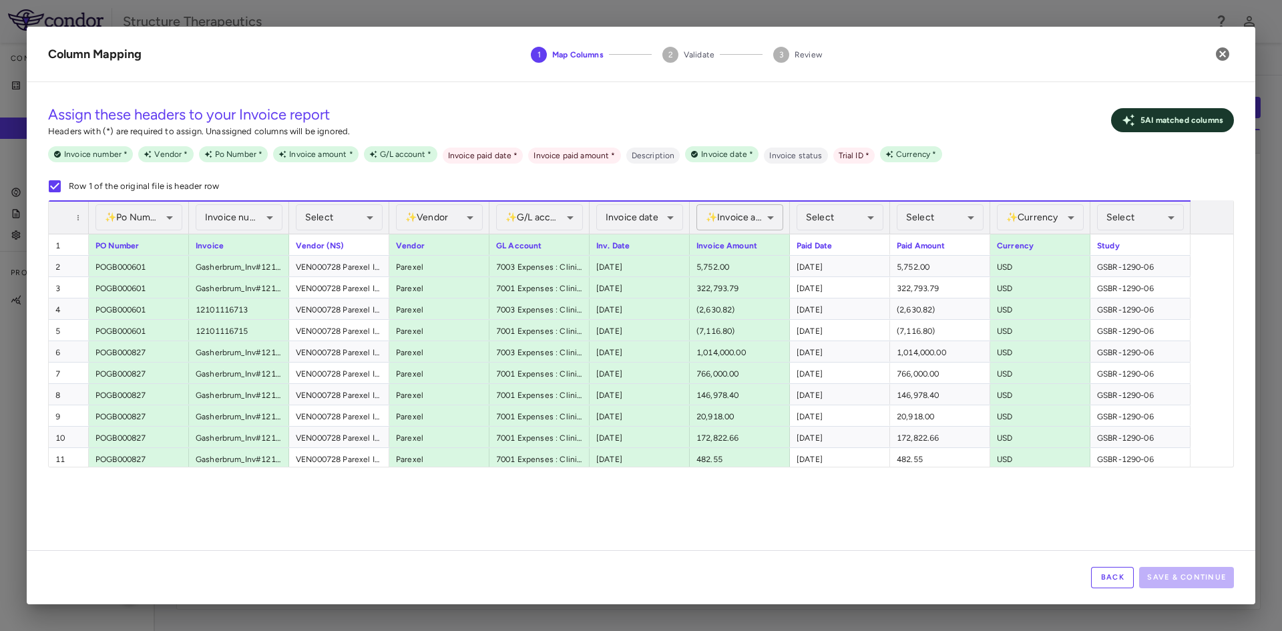
click at [761, 217] on body "Skip to sidebar Skip to main content Structure Therapeutics Company Accruals PO…" at bounding box center [641, 315] width 1282 height 631
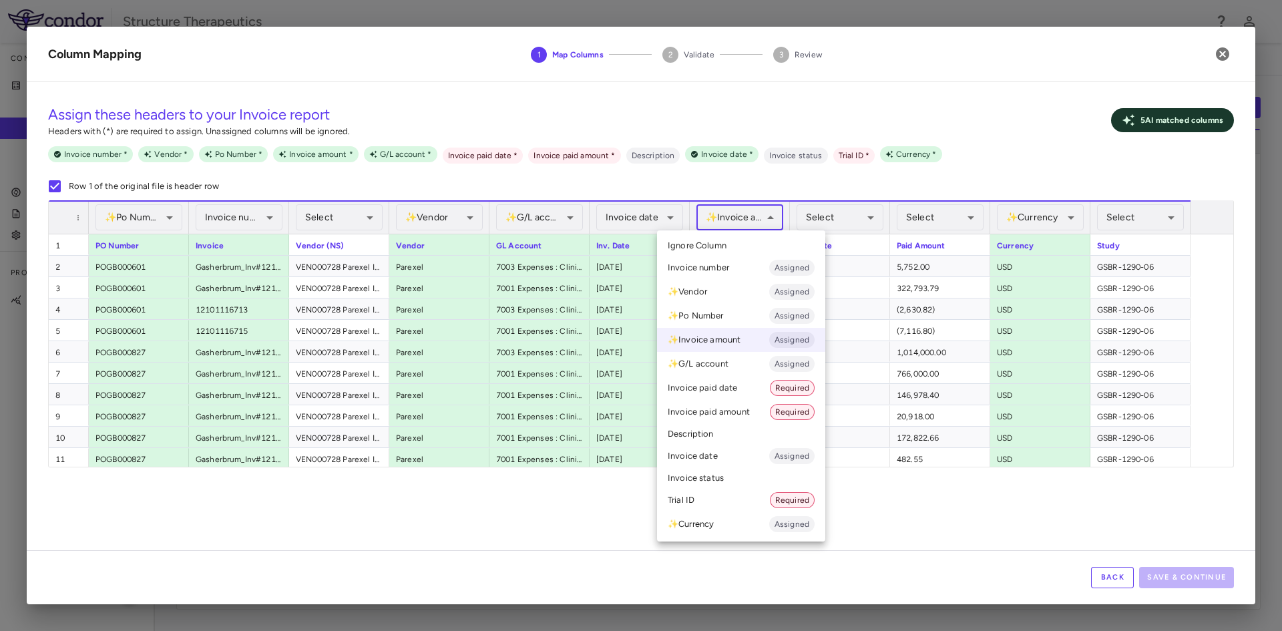
click at [761, 217] on div at bounding box center [641, 315] width 1282 height 631
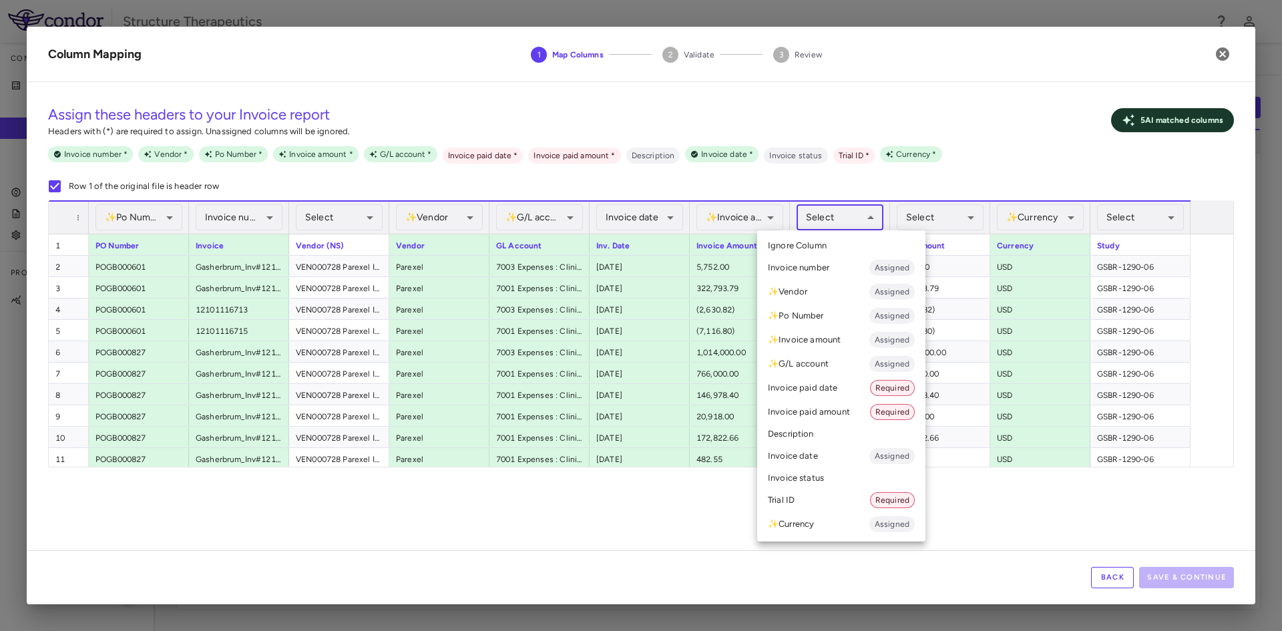
click at [837, 214] on body "Skip to sidebar Skip to main content Structure Therapeutics Company Accruals PO…" at bounding box center [641, 315] width 1282 height 631
click at [813, 388] on li "Invoice paid date Required" at bounding box center [841, 388] width 168 height 24
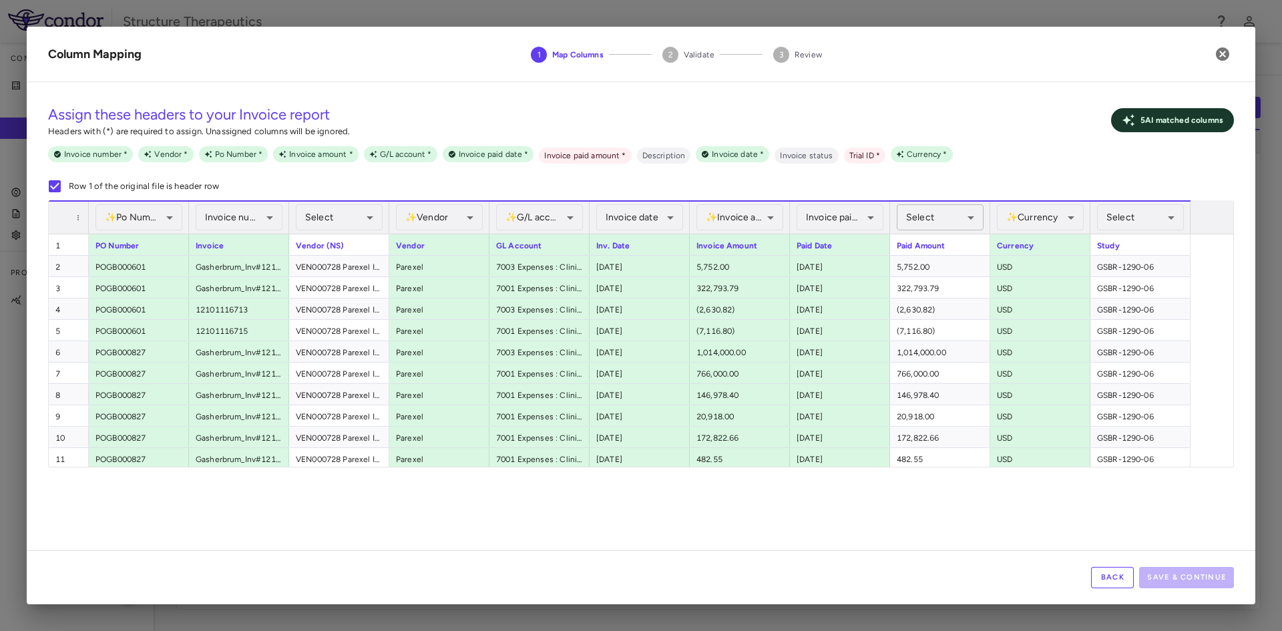
click at [942, 216] on body "Skip to sidebar Skip to main content Structure Therapeutics Company Accruals PO…" at bounding box center [641, 315] width 1282 height 631
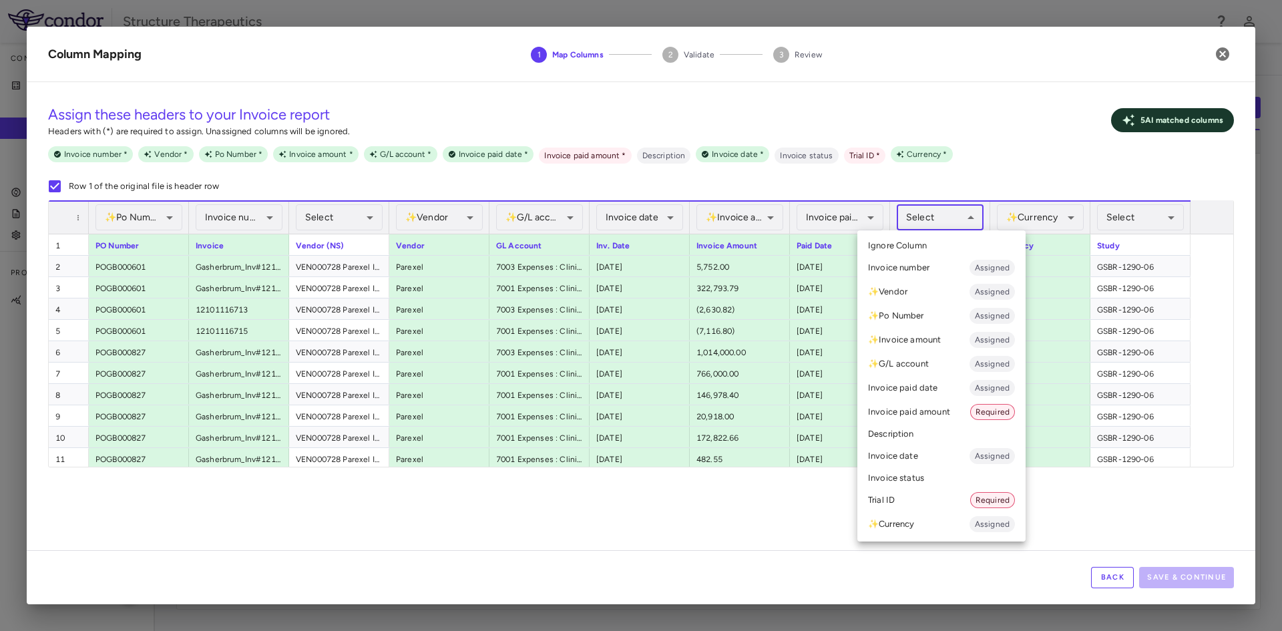
click at [906, 409] on li "Invoice paid amount Required" at bounding box center [941, 412] width 168 height 24
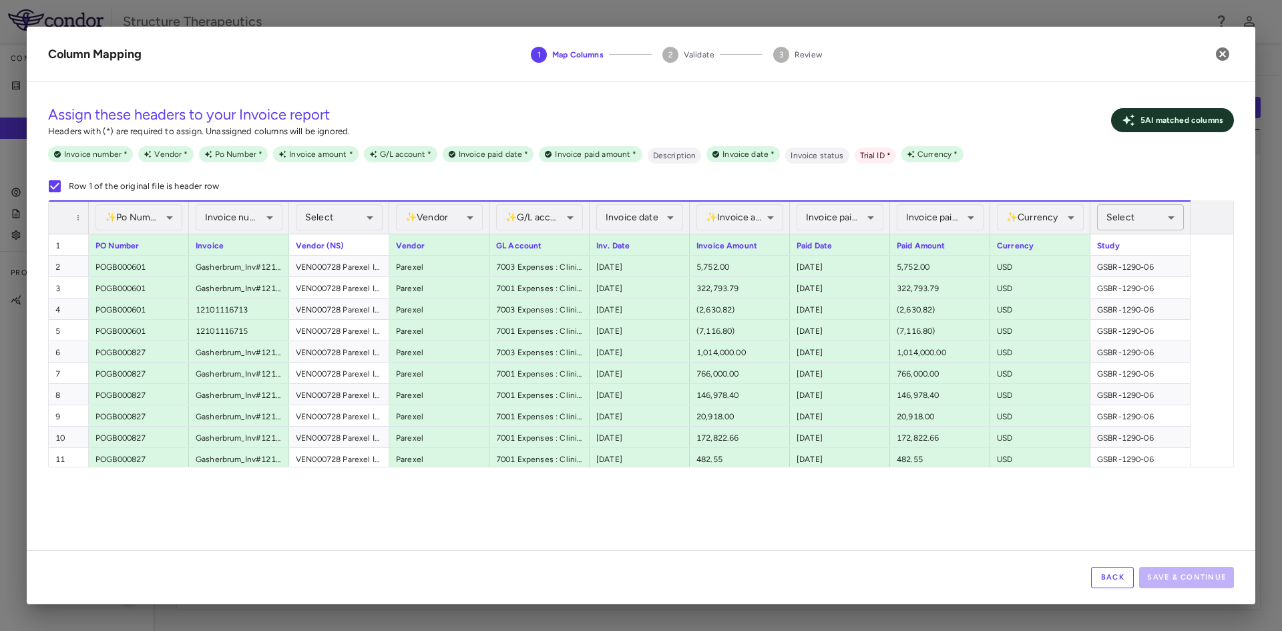
click at [1139, 215] on body "Skip to sidebar Skip to main content Structure Therapeutics Company Accruals PO…" at bounding box center [641, 315] width 1282 height 631
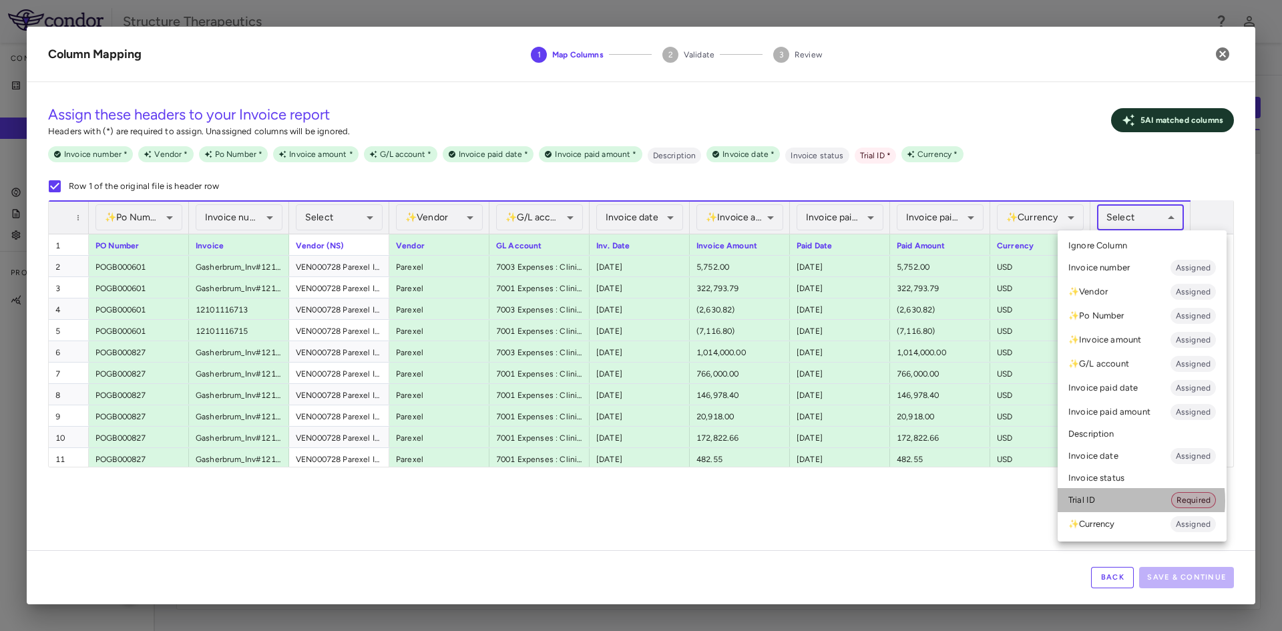
click at [1111, 501] on li "Trial ID Required" at bounding box center [1142, 500] width 169 height 24
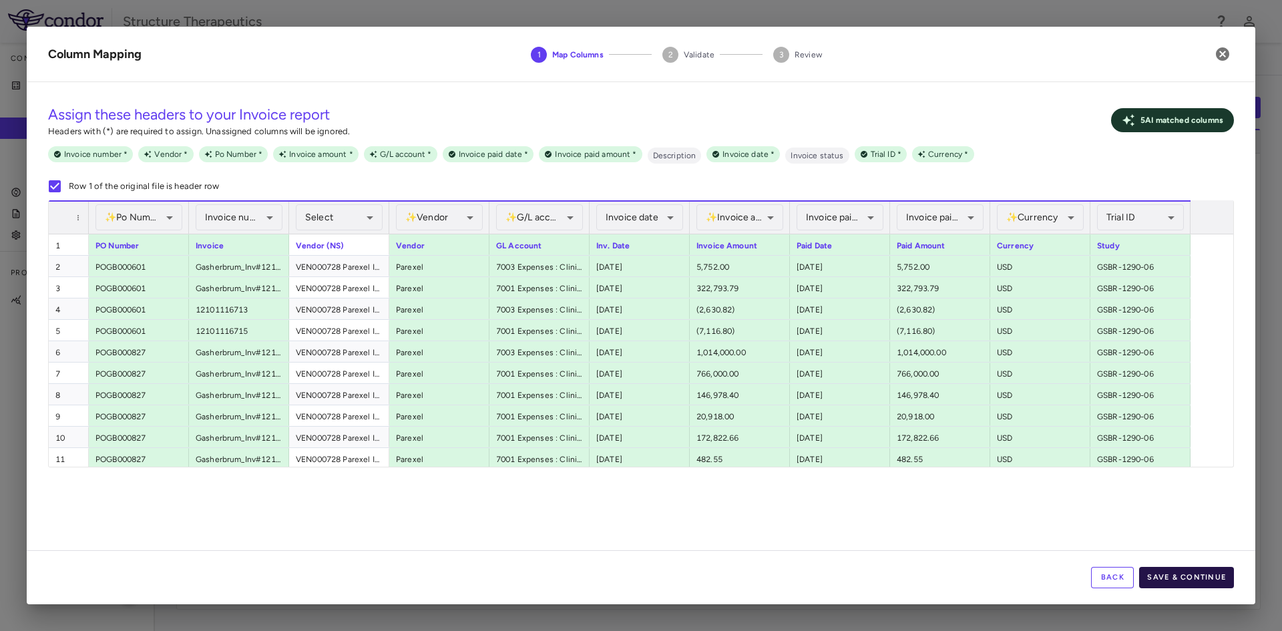
click at [1166, 574] on button "Save & Continue" at bounding box center [1186, 577] width 95 height 21
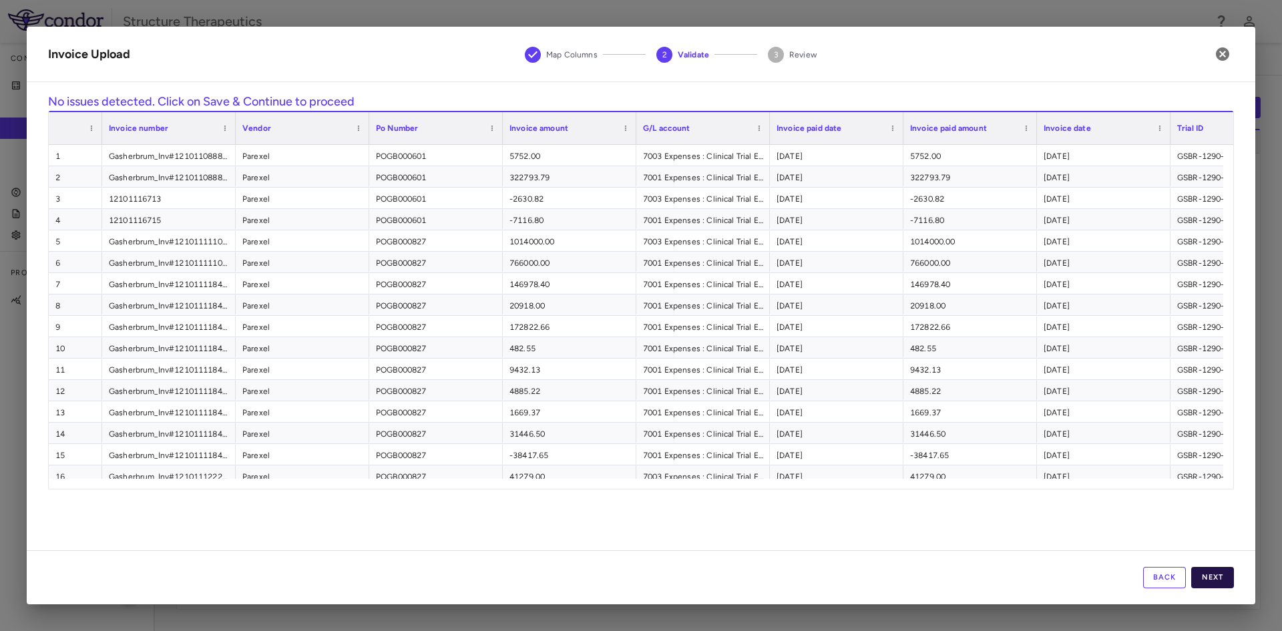
click at [1222, 571] on button "Next" at bounding box center [1212, 577] width 43 height 21
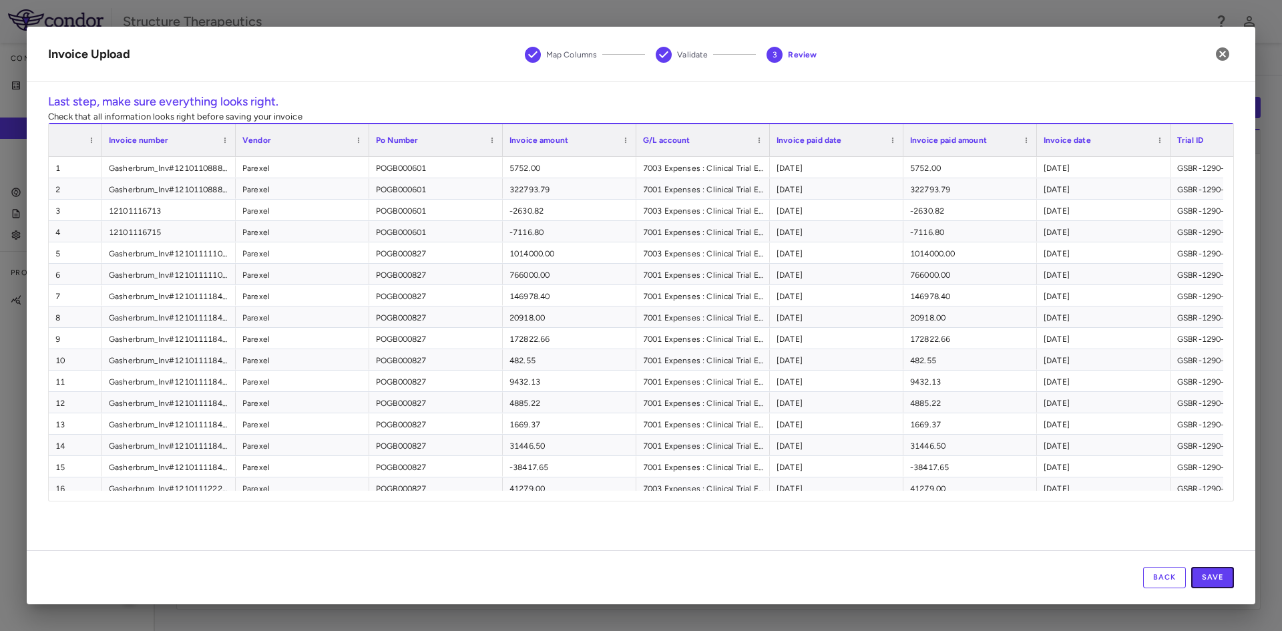
click at [1222, 571] on button "Save" at bounding box center [1212, 577] width 43 height 21
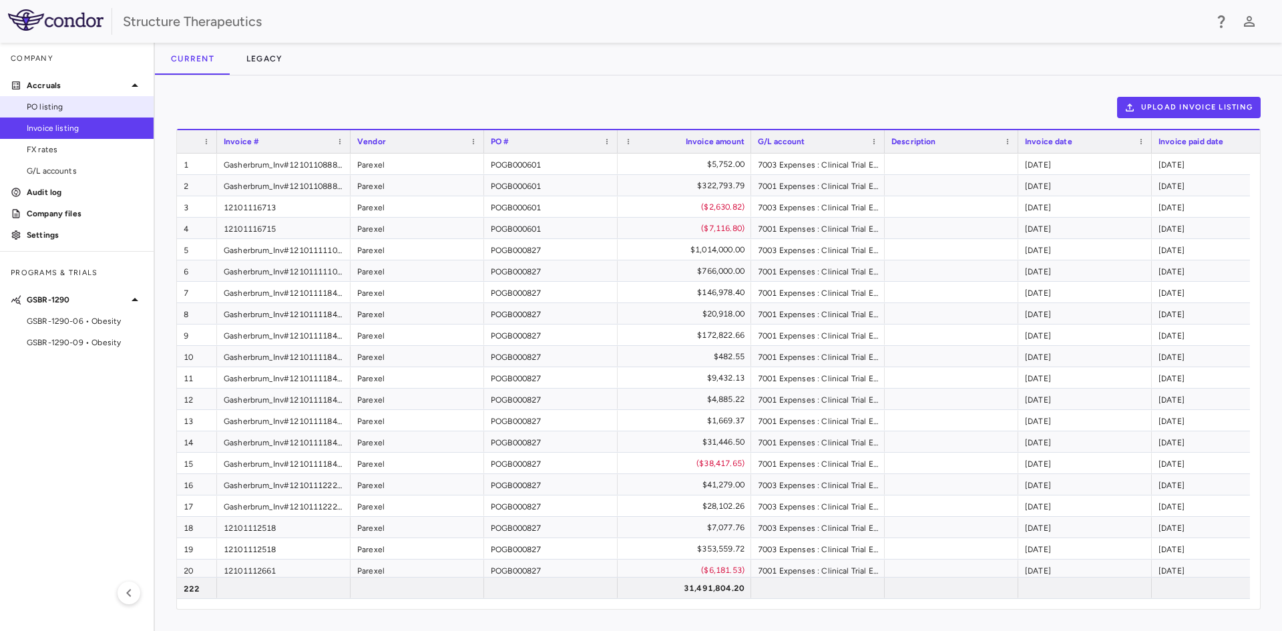
click at [106, 100] on link "PO listing" at bounding box center [77, 107] width 154 height 20
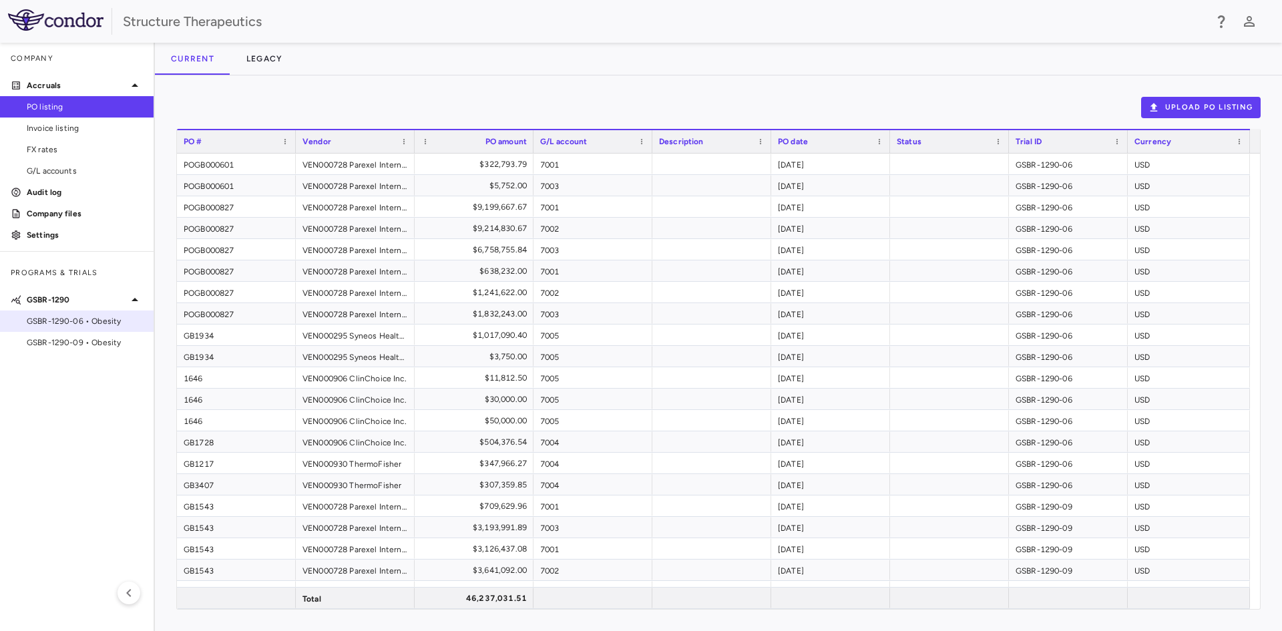
click at [61, 320] on span "GSBR-1290-06 • Obesity" at bounding box center [85, 321] width 116 height 12
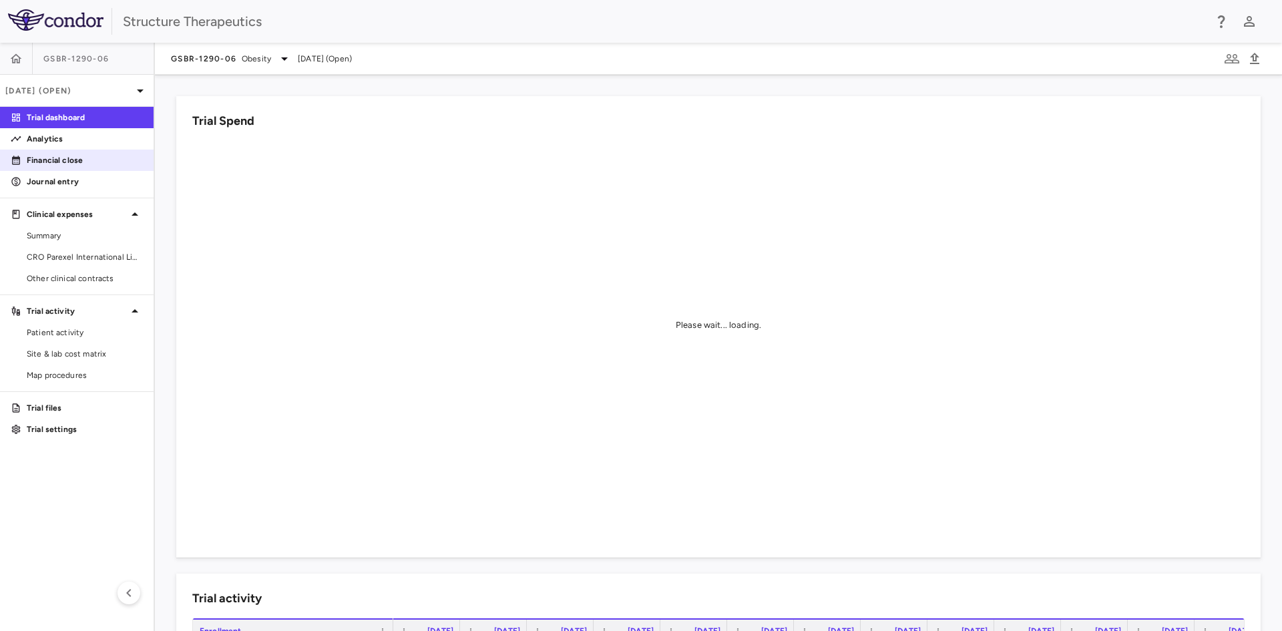
click at [46, 160] on p "Financial close" at bounding box center [85, 160] width 116 height 12
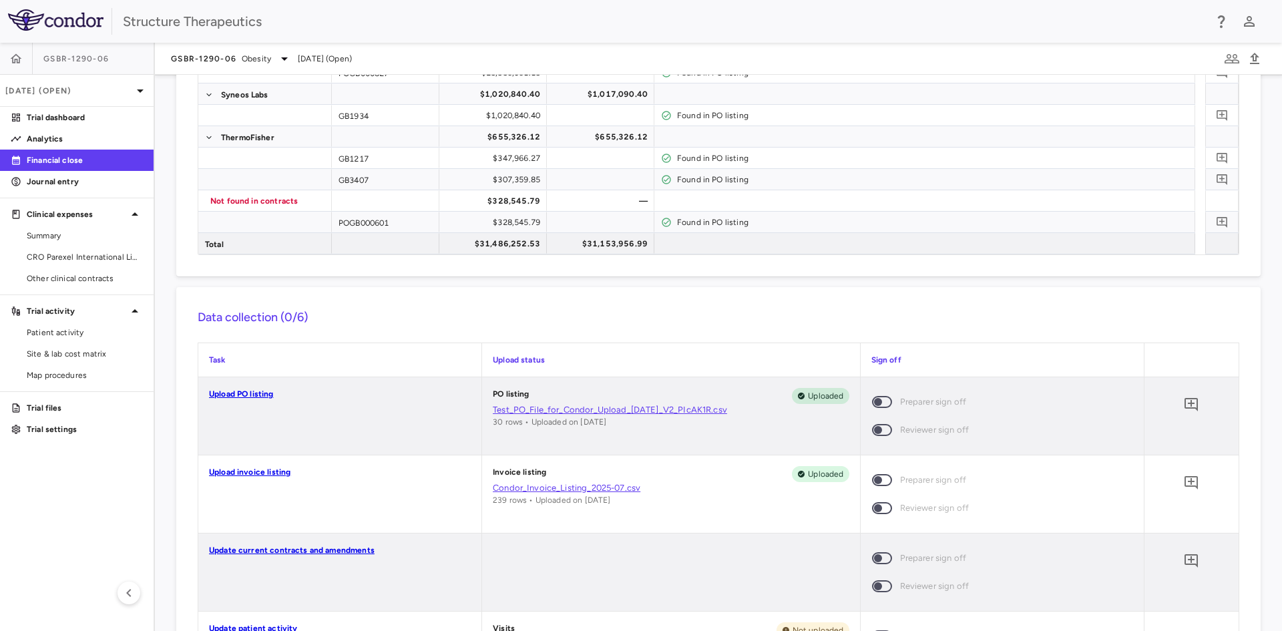
scroll to position [334, 0]
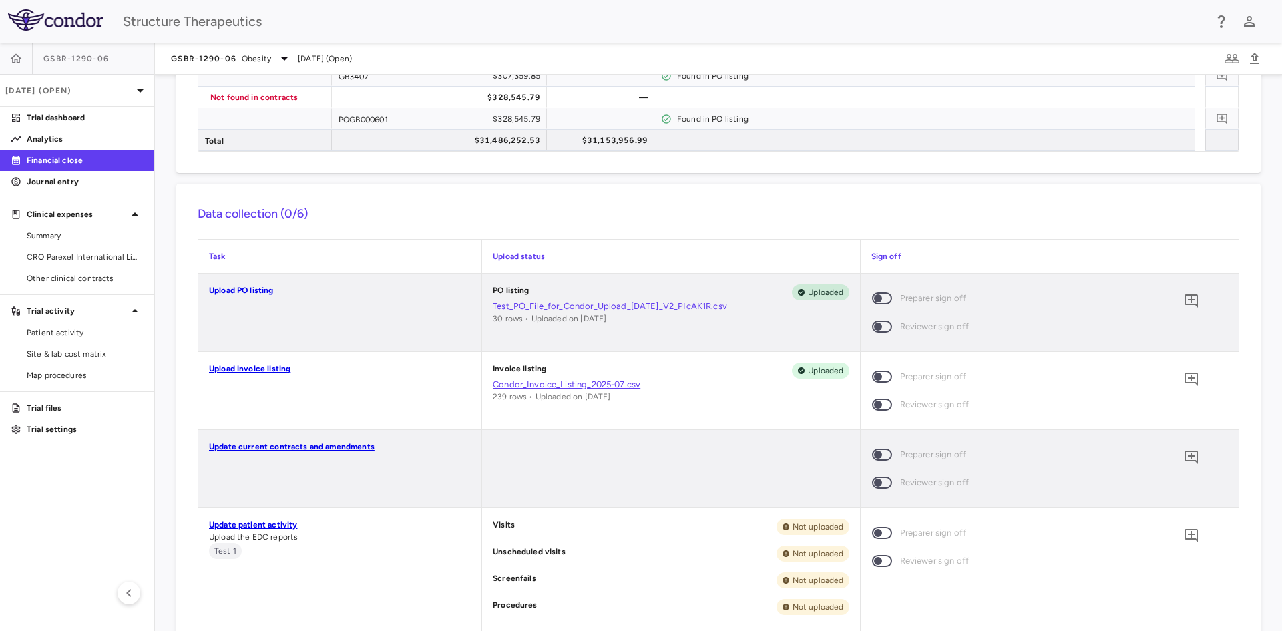
click at [872, 377] on span at bounding box center [882, 377] width 20 height 12
click at [872, 370] on span at bounding box center [882, 377] width 36 height 28
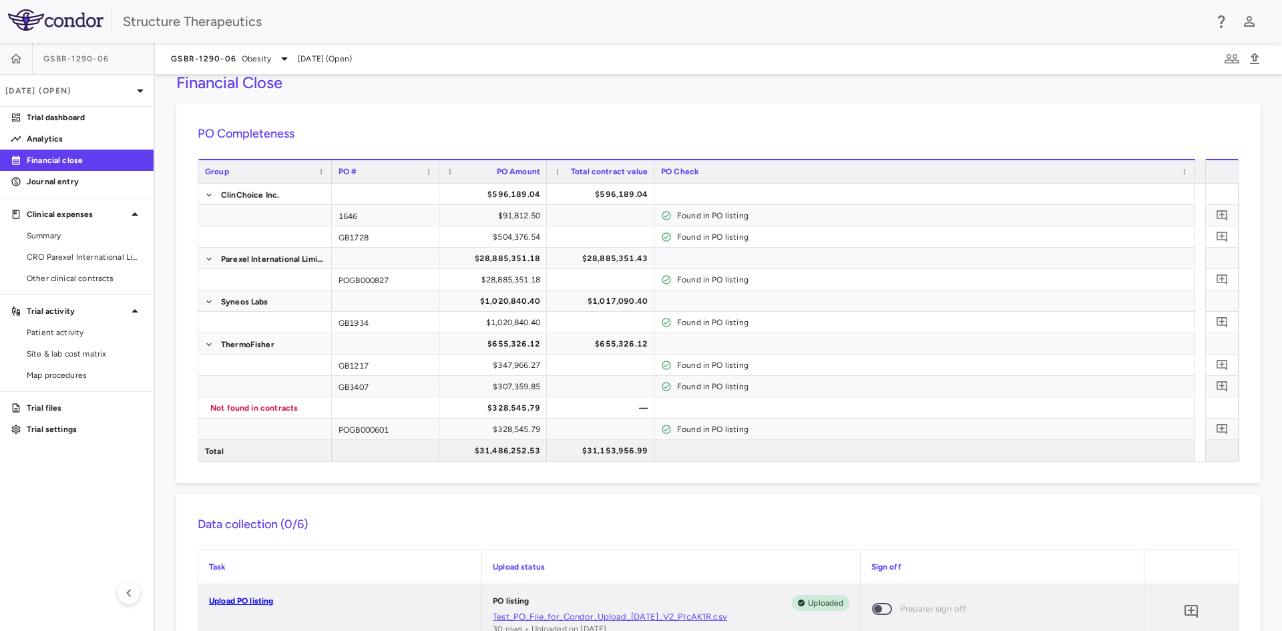
scroll to position [0, 0]
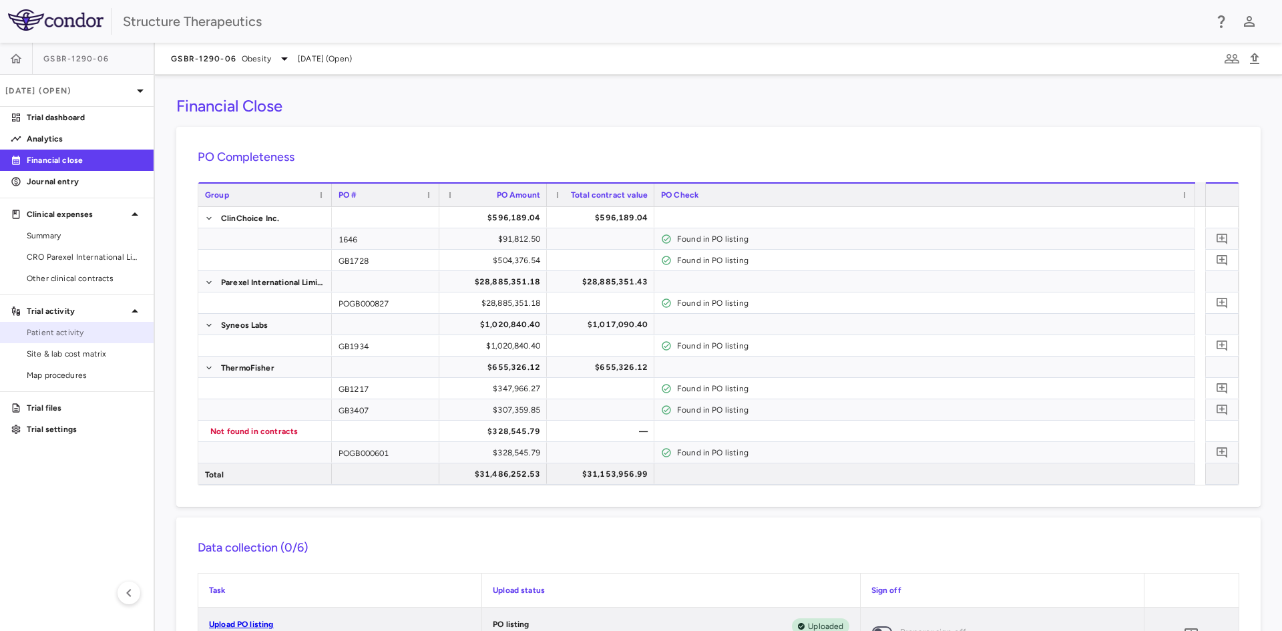
click at [69, 331] on span "Patient activity" at bounding box center [85, 333] width 116 height 12
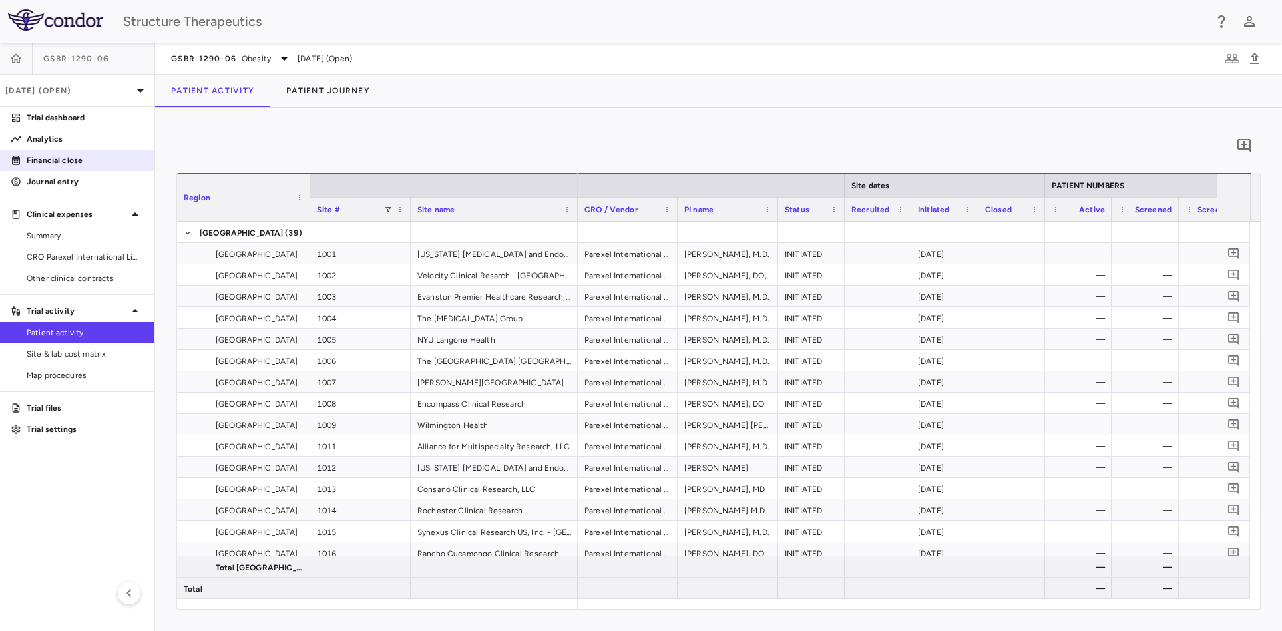
click at [58, 164] on p "Financial close" at bounding box center [85, 160] width 116 height 12
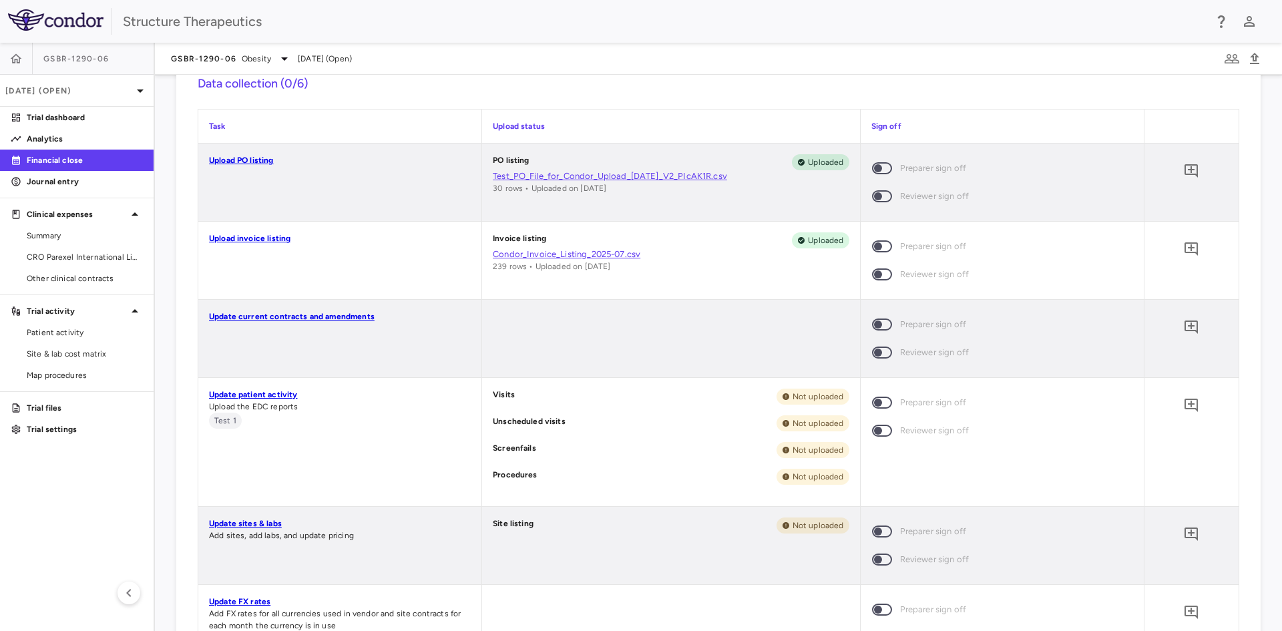
scroll to position [467, 0]
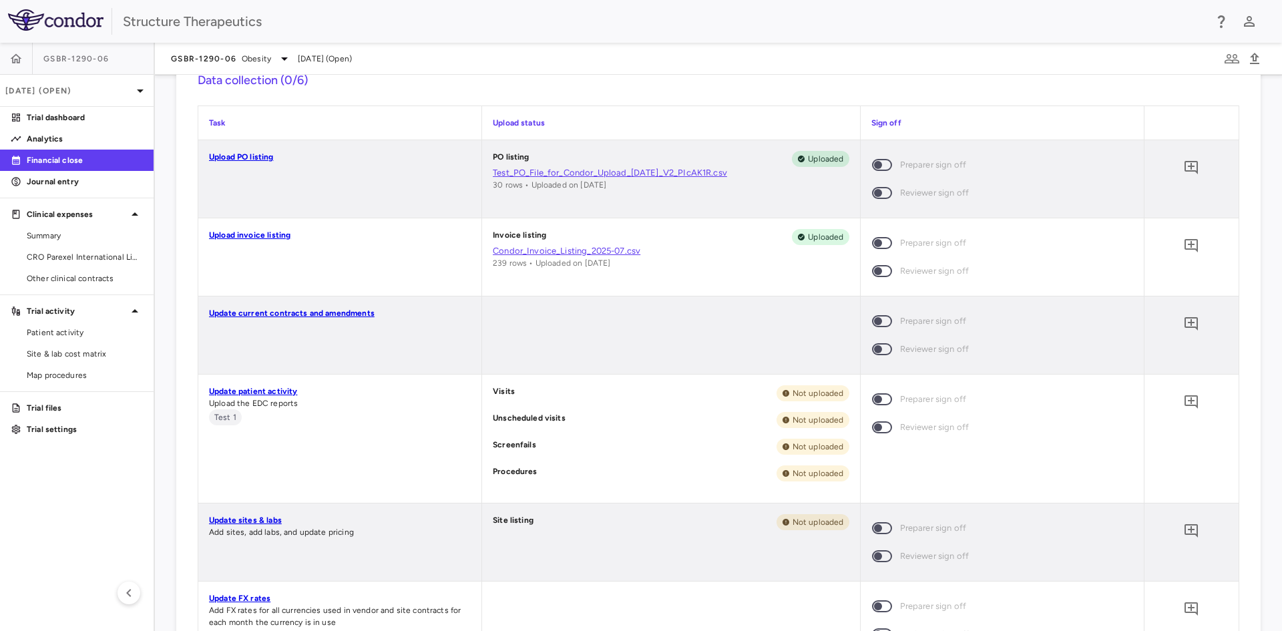
click at [502, 389] on p "Visits" at bounding box center [504, 393] width 22 height 16
click at [246, 393] on link "Update patient activity" at bounding box center [253, 391] width 88 height 9
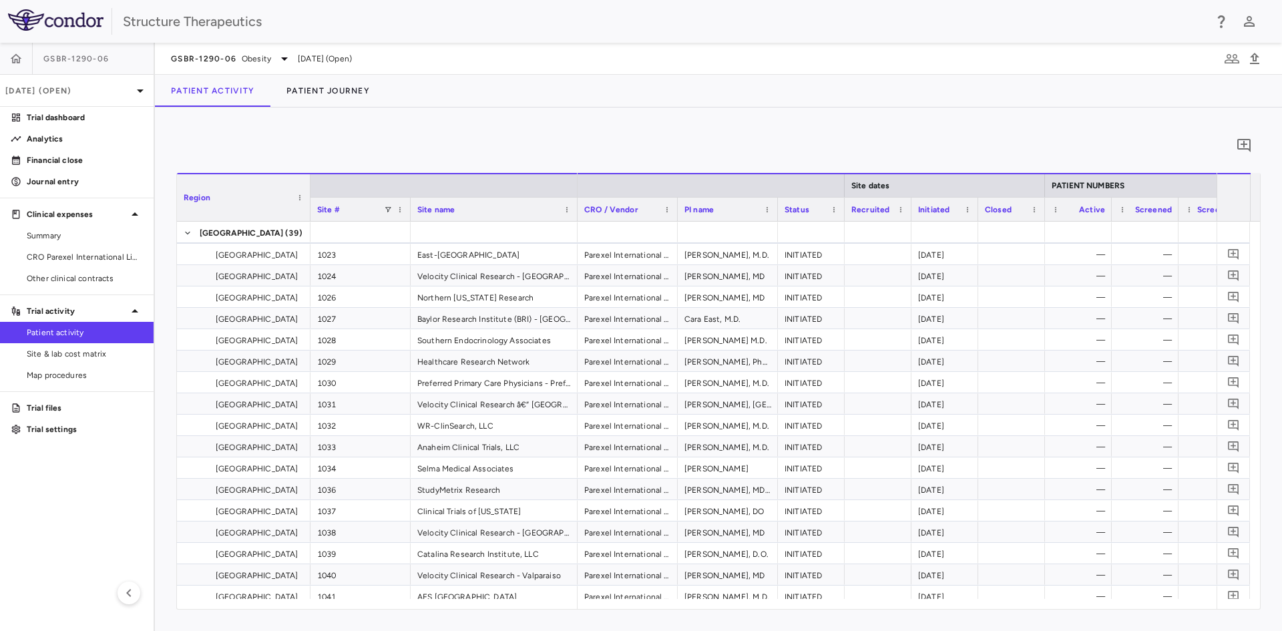
scroll to position [520, 0]
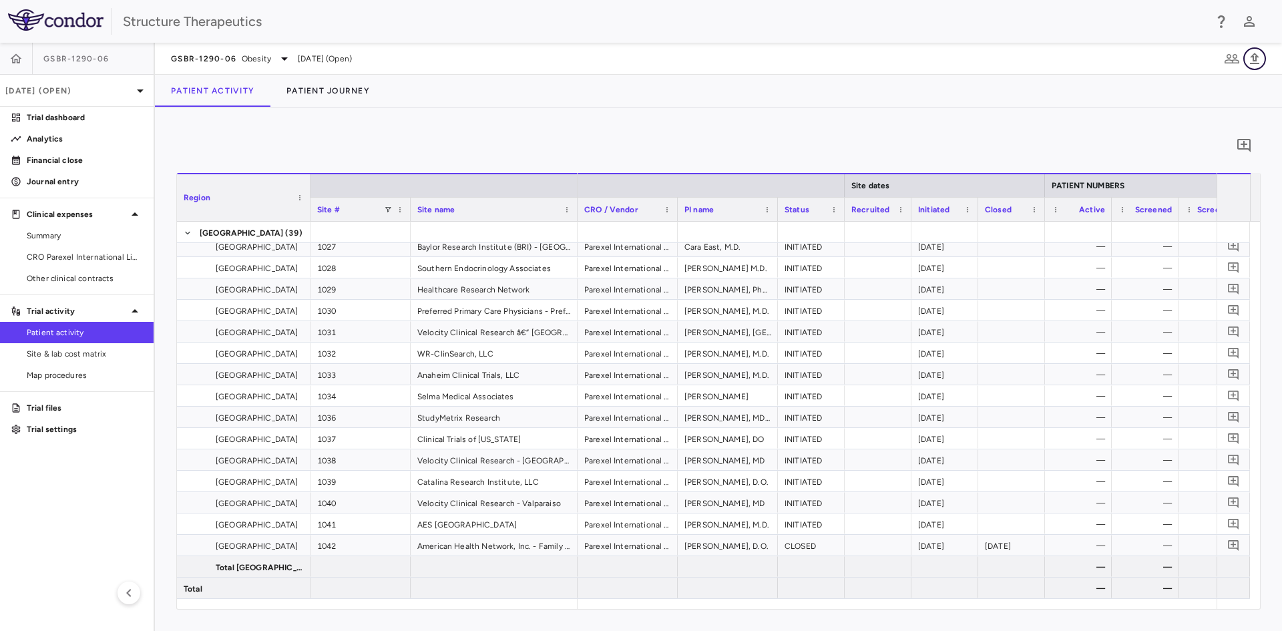
click at [1254, 61] on icon "button" at bounding box center [1254, 58] width 9 height 11
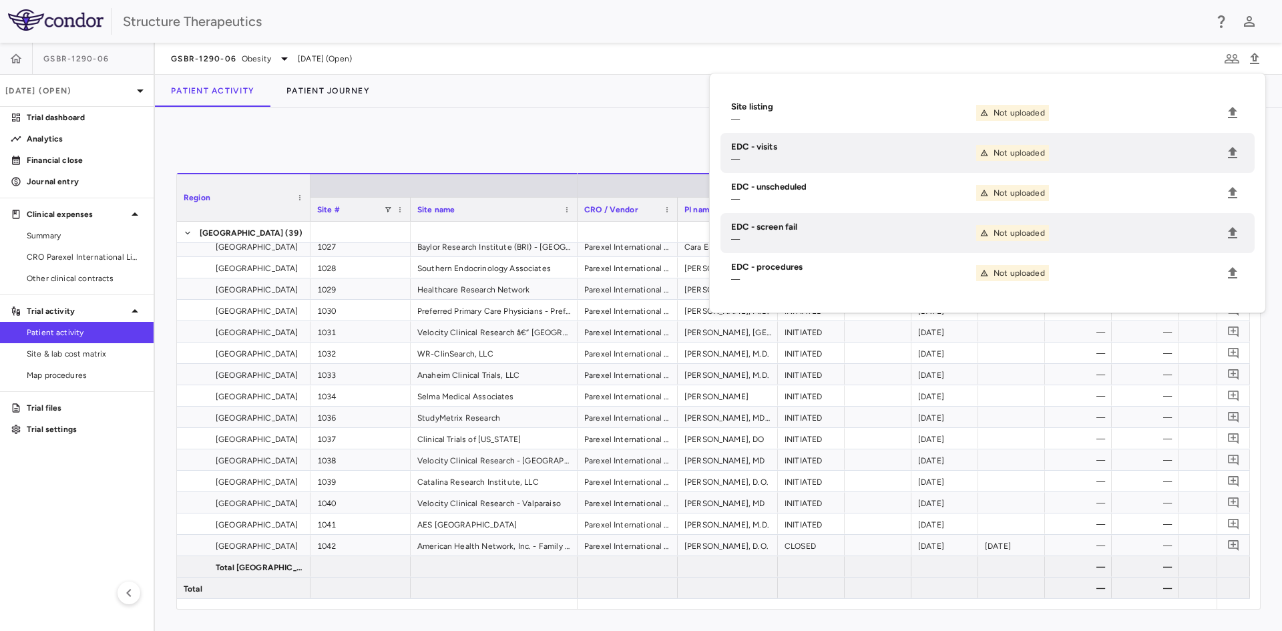
click at [445, 113] on div "0 Region Drag here to set column labels Region Site # Site name to" at bounding box center [718, 370] width 1127 height 524
